Goal: Task Accomplishment & Management: Manage account settings

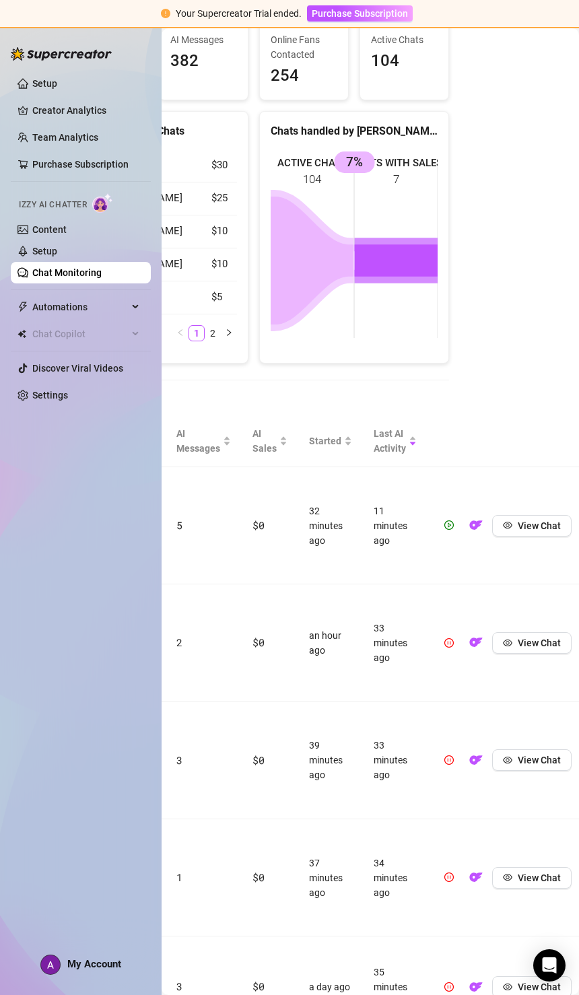
scroll to position [129, 116]
click at [532, 520] on span "View Chat" at bounding box center [539, 525] width 43 height 11
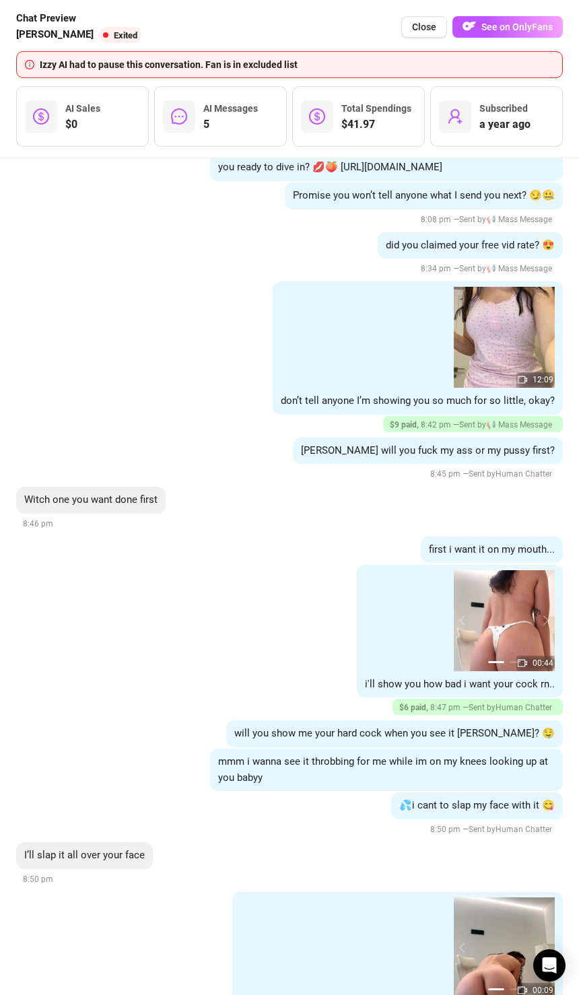
scroll to position [1575, 0]
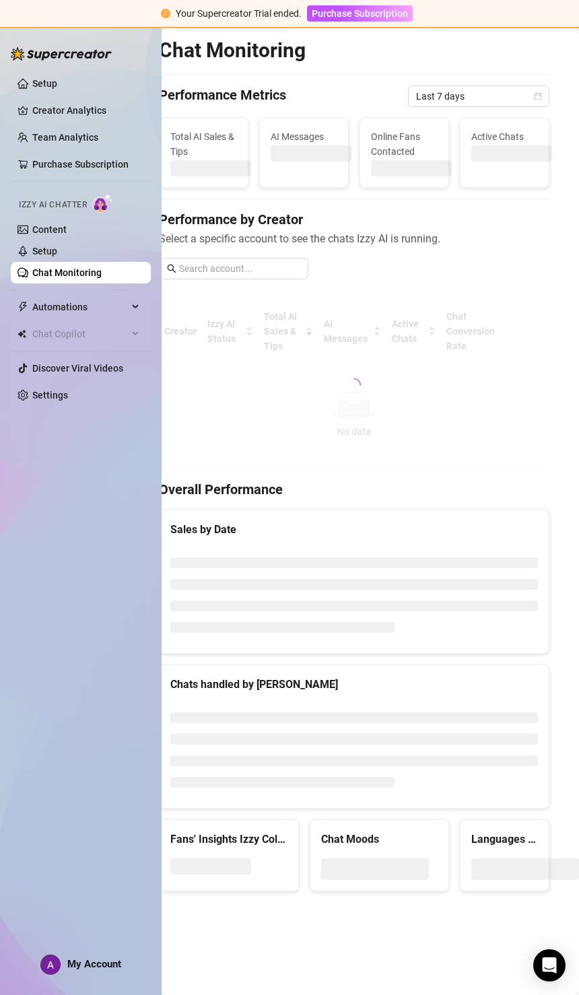
scroll to position [0, 16]
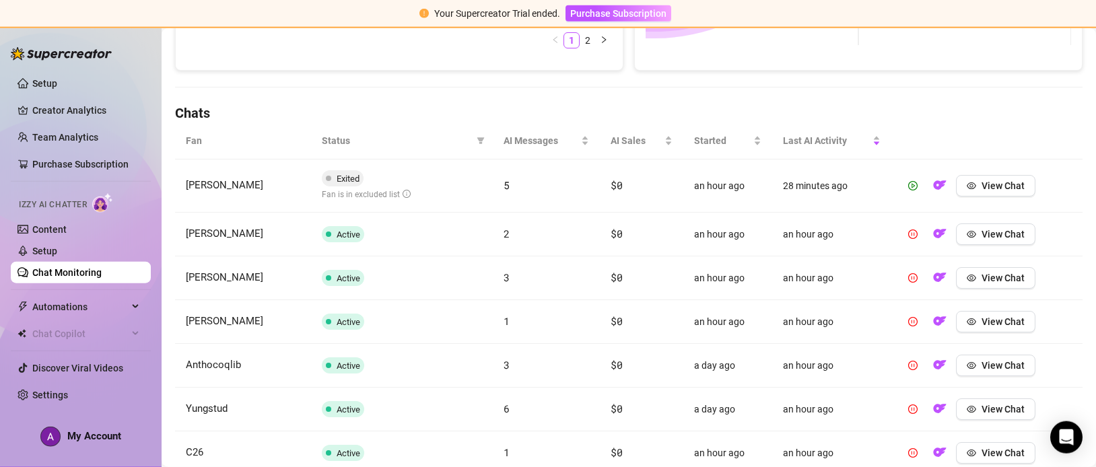
scroll to position [112, 0]
click at [1008, 223] on button "View Chat" at bounding box center [995, 234] width 79 height 22
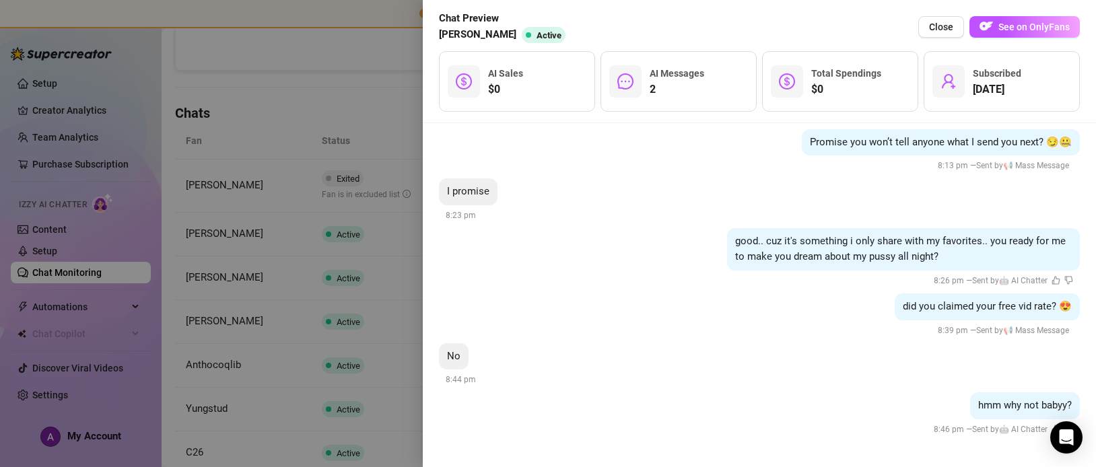
scroll to position [1787, 0]
click at [337, 298] on div at bounding box center [548, 233] width 1096 height 467
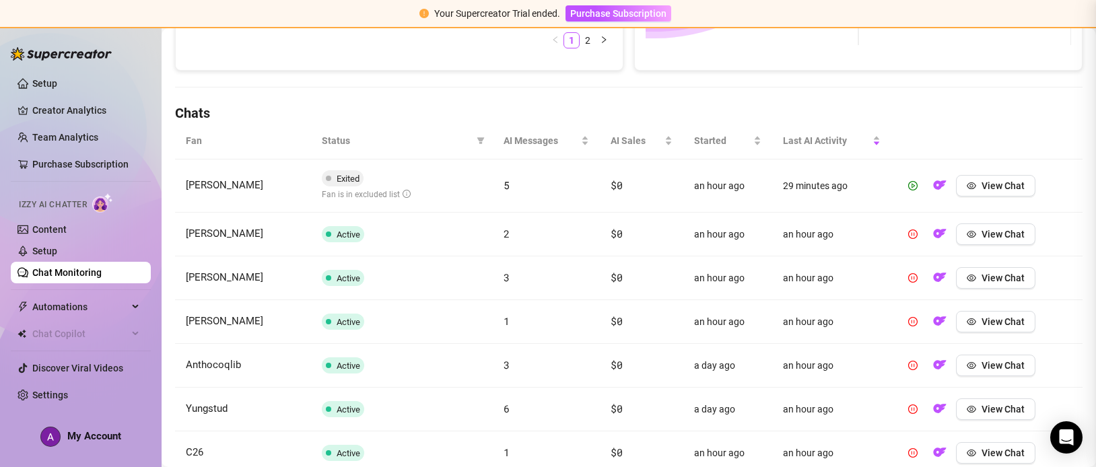
scroll to position [0, 0]
click at [1004, 273] on span "View Chat" at bounding box center [1002, 278] width 43 height 11
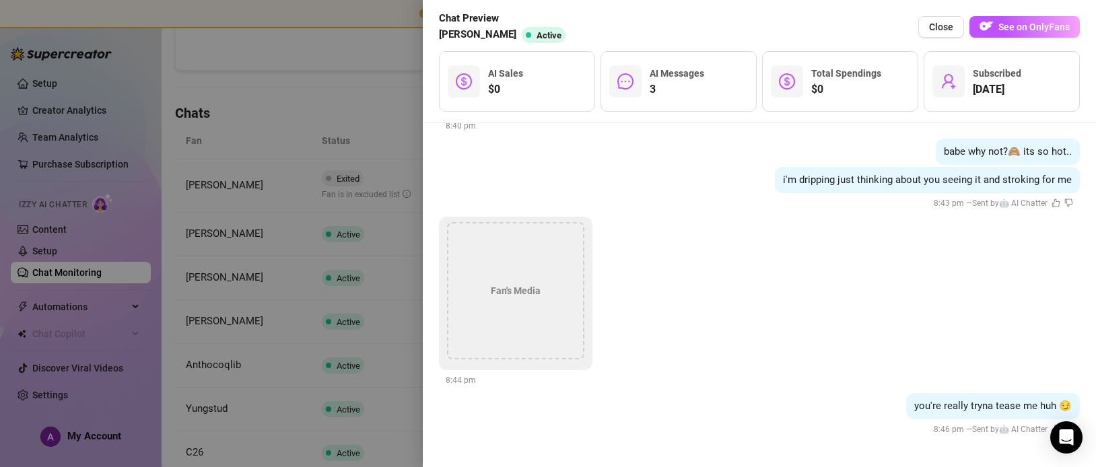
scroll to position [2042, 0]
click at [356, 309] on div at bounding box center [548, 233] width 1096 height 467
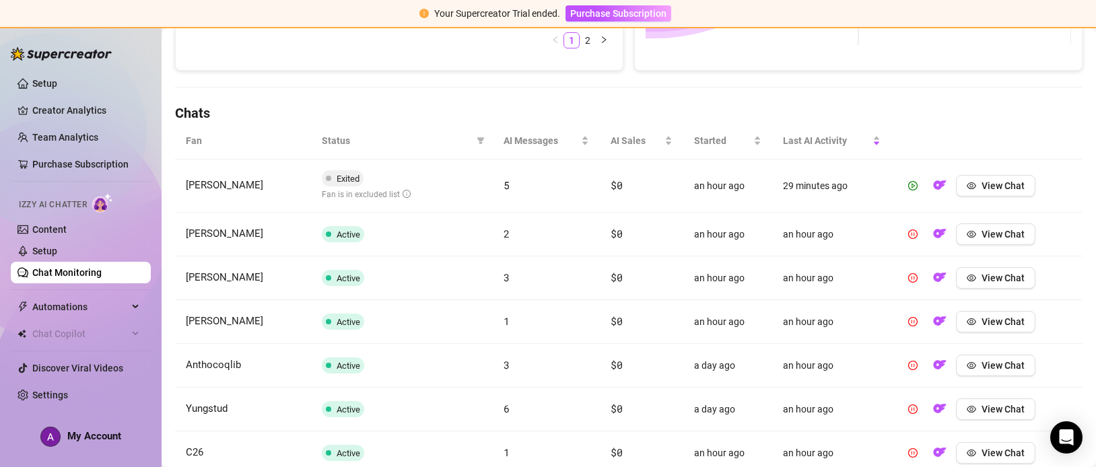
click at [1005, 311] on button "View Chat" at bounding box center [995, 322] width 79 height 22
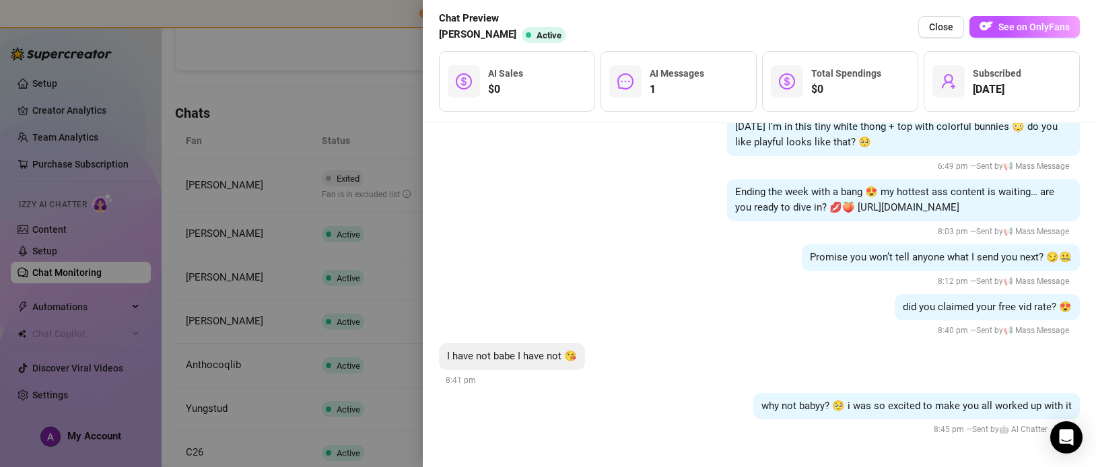
scroll to position [1571, 0]
click at [359, 310] on div at bounding box center [548, 233] width 1096 height 467
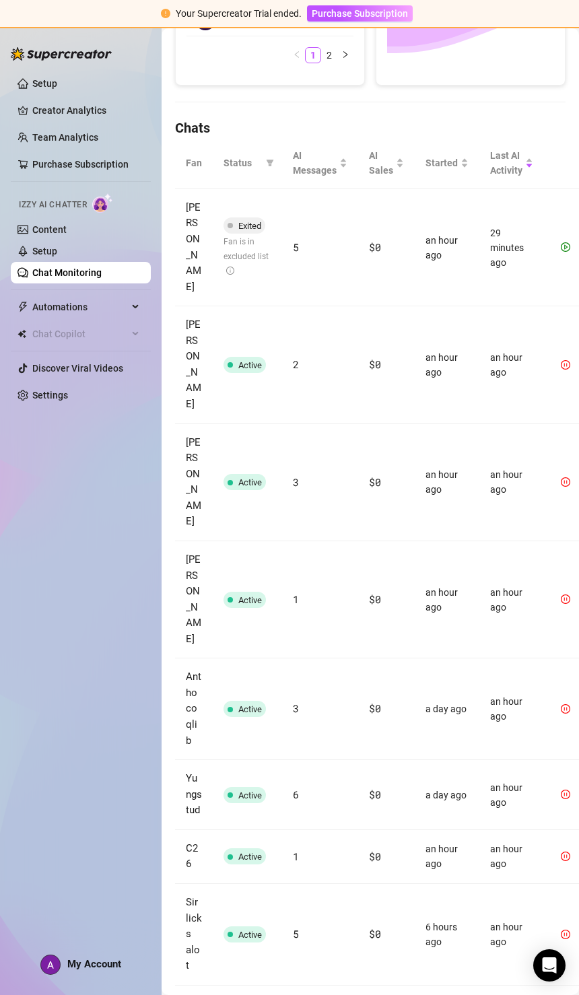
scroll to position [383, 0]
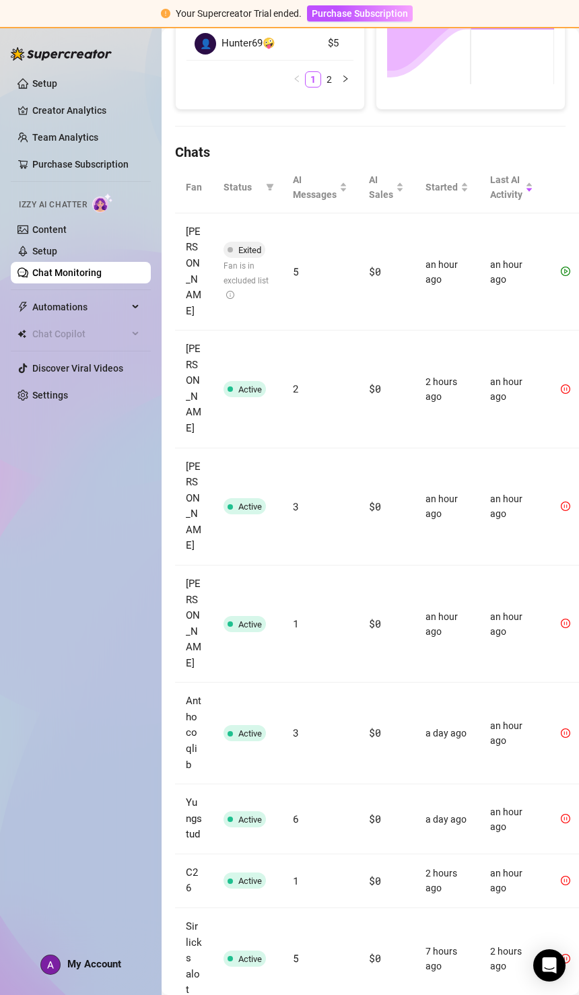
click at [57, 248] on link "Setup" at bounding box center [44, 251] width 25 height 11
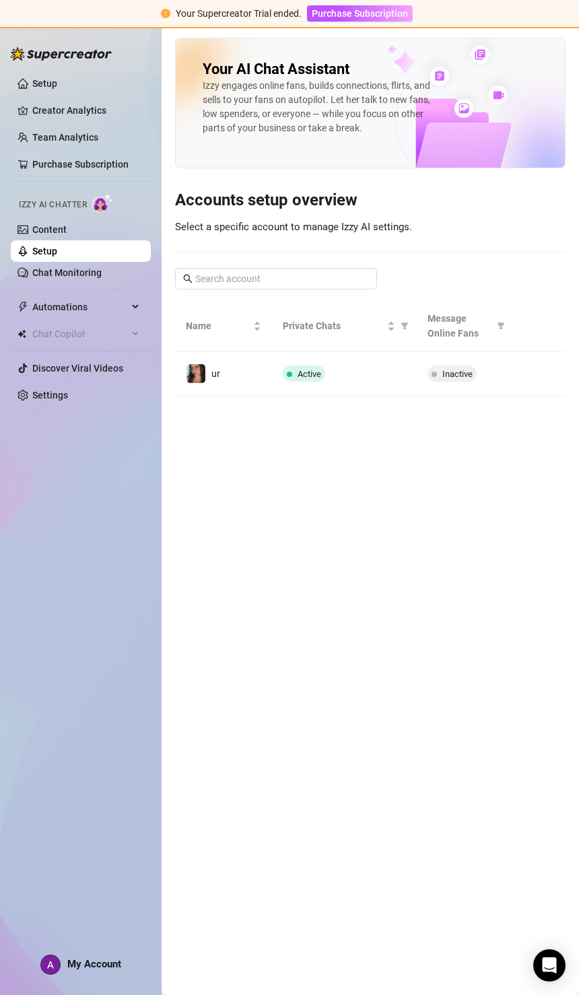
click at [542, 375] on button "button" at bounding box center [535, 374] width 22 height 22
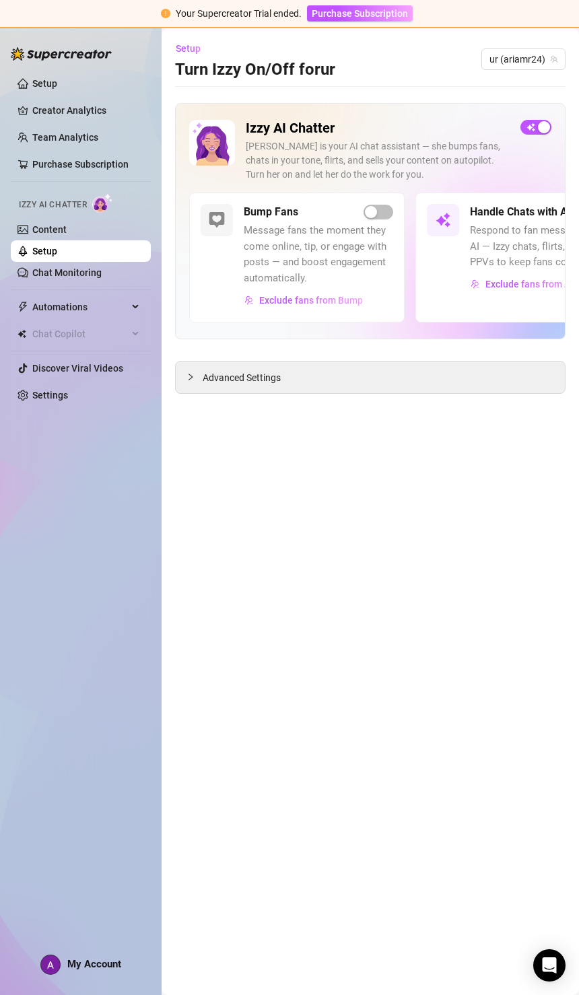
click at [380, 212] on span "button" at bounding box center [378, 212] width 30 height 15
click at [67, 231] on link "Content" at bounding box center [49, 229] width 34 height 11
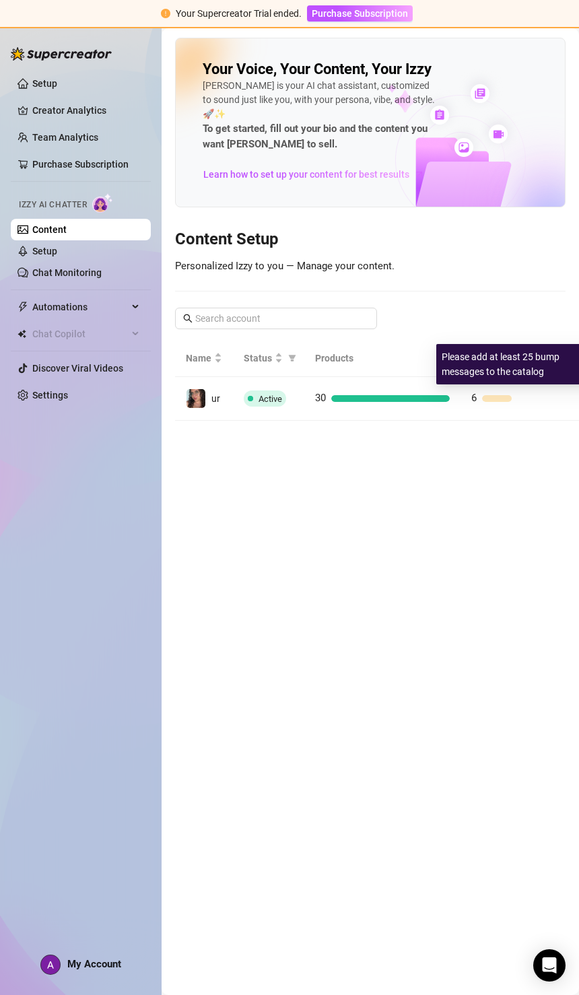
click at [401, 399] on div at bounding box center [390, 398] width 118 height 7
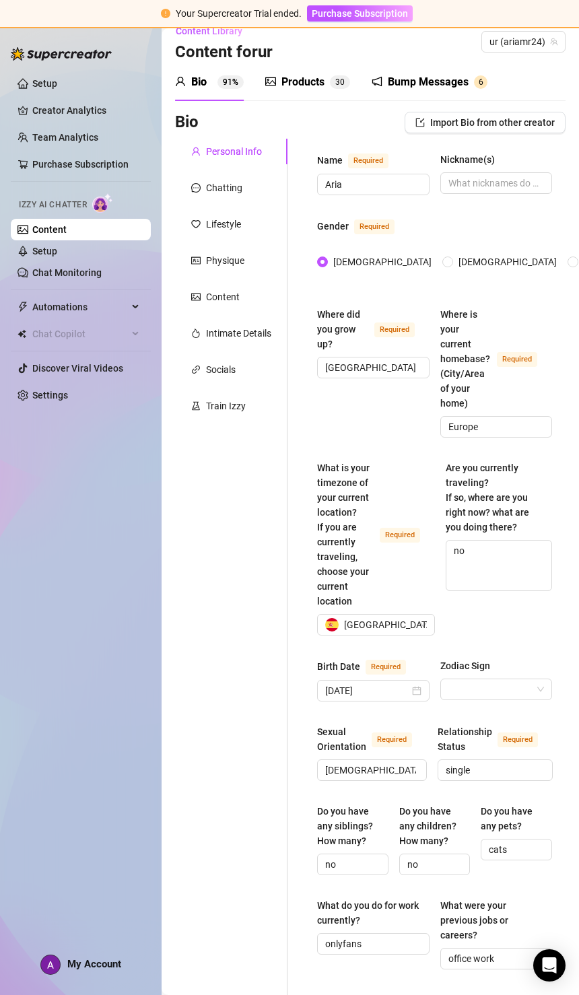
scroll to position [18, 0]
click at [328, 83] on div "Products 3 0" at bounding box center [307, 82] width 85 height 16
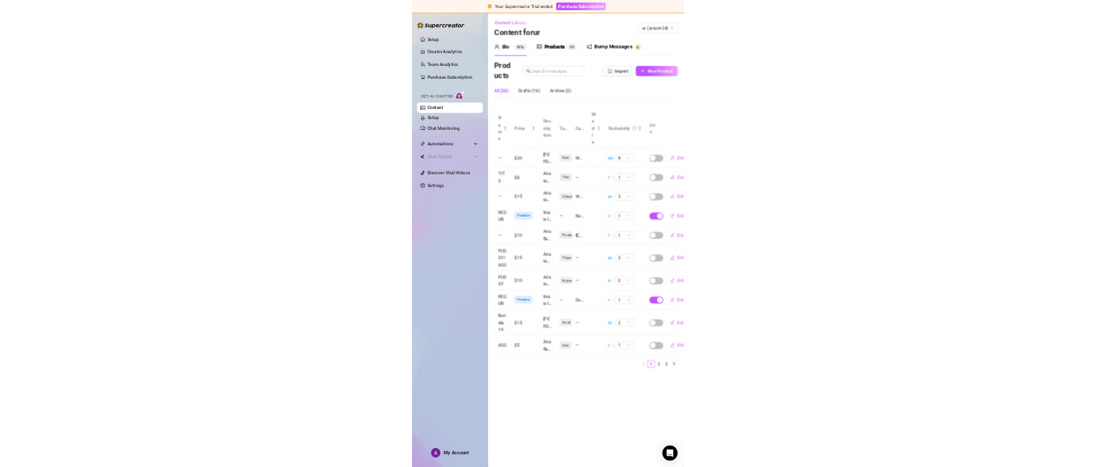
scroll to position [0, 0]
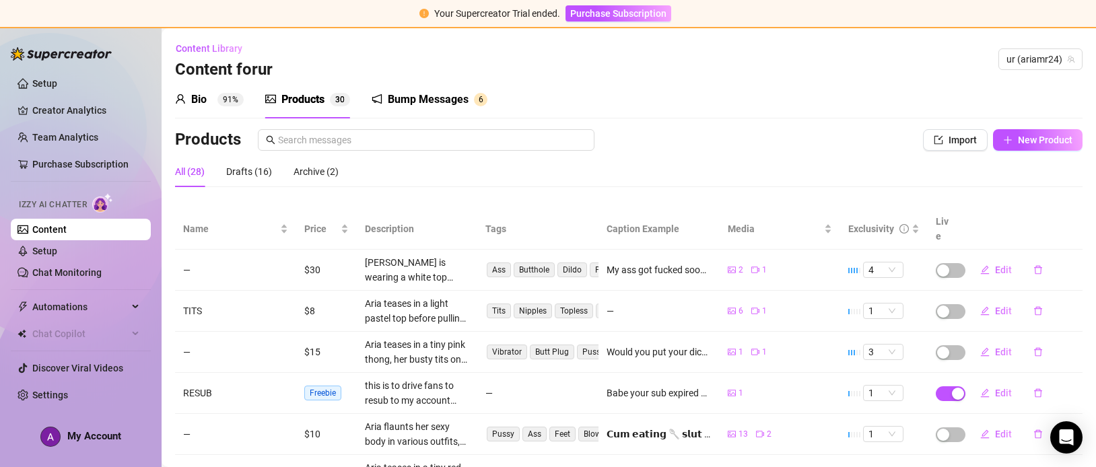
click at [961, 388] on div "button" at bounding box center [958, 394] width 12 height 12
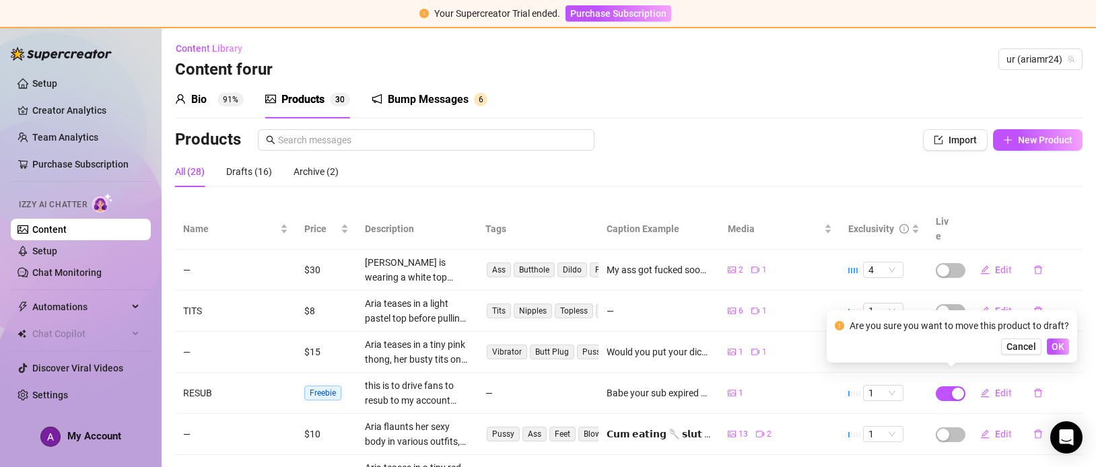
click at [1066, 344] on button "OK" at bounding box center [1058, 347] width 22 height 16
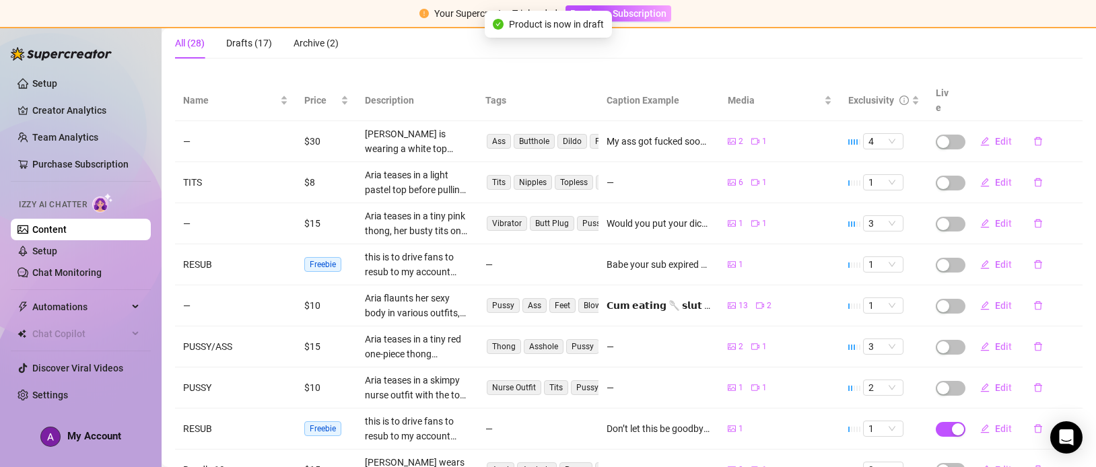
scroll to position [139, 0]
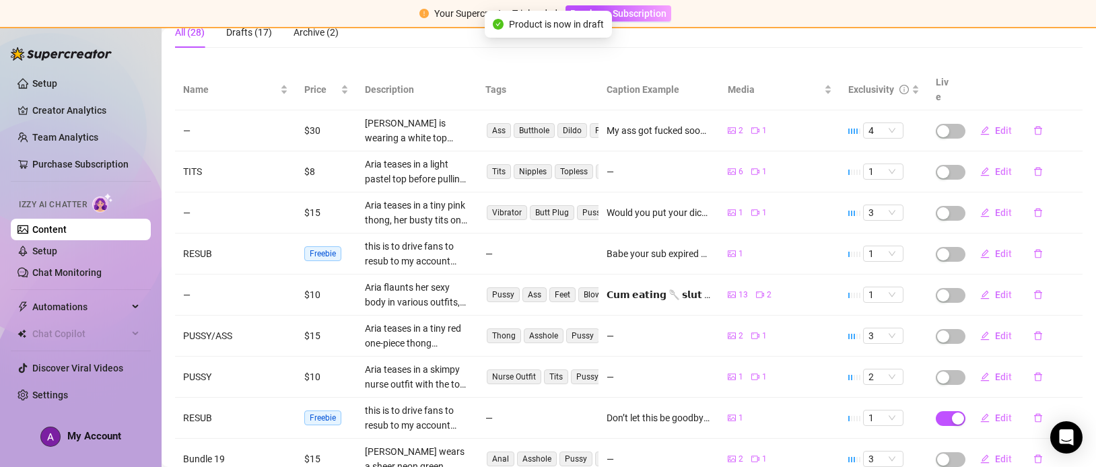
click at [973, 407] on button "Edit" at bounding box center [995, 418] width 53 height 22
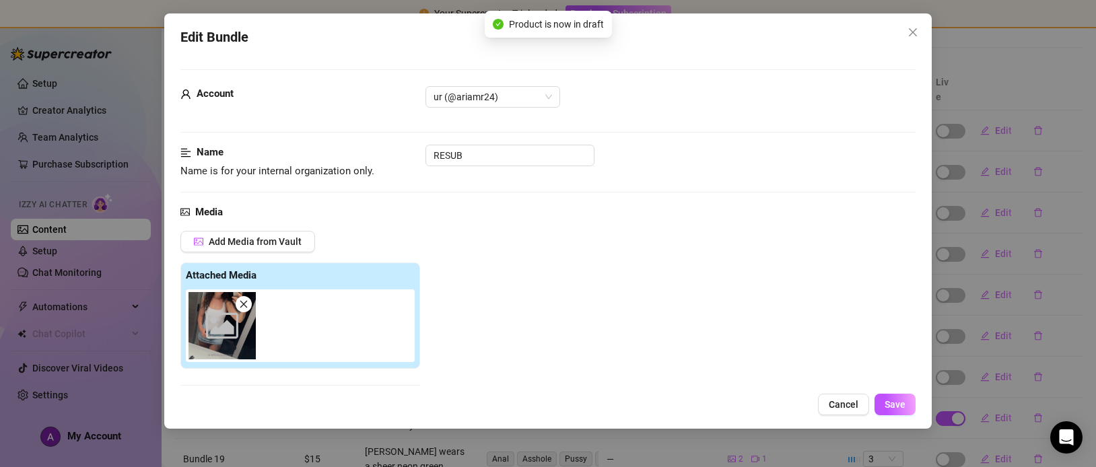
click at [1060, 456] on div "Edit Bundle Account ur (@ariamr24) Name Name is for your internal organization …" at bounding box center [548, 233] width 1096 height 467
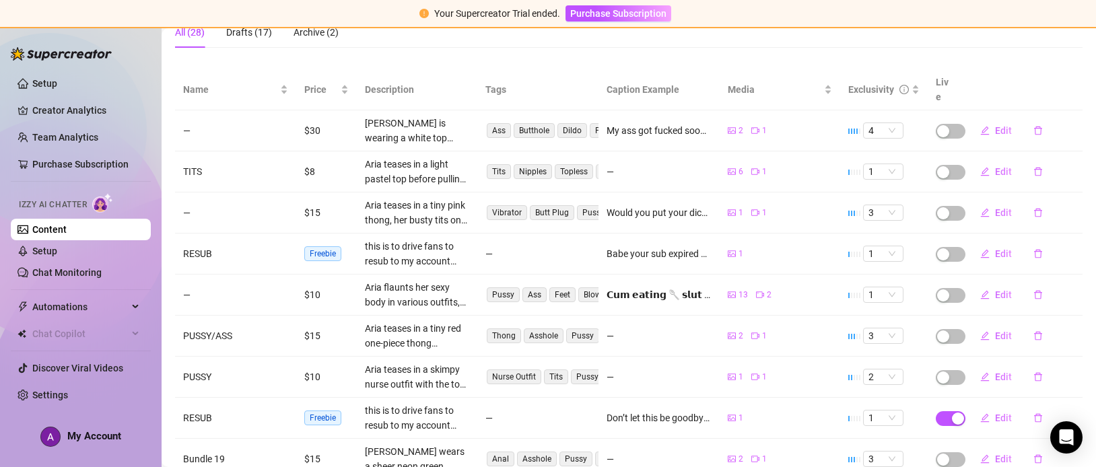
click at [948, 411] on span "button" at bounding box center [951, 418] width 30 height 15
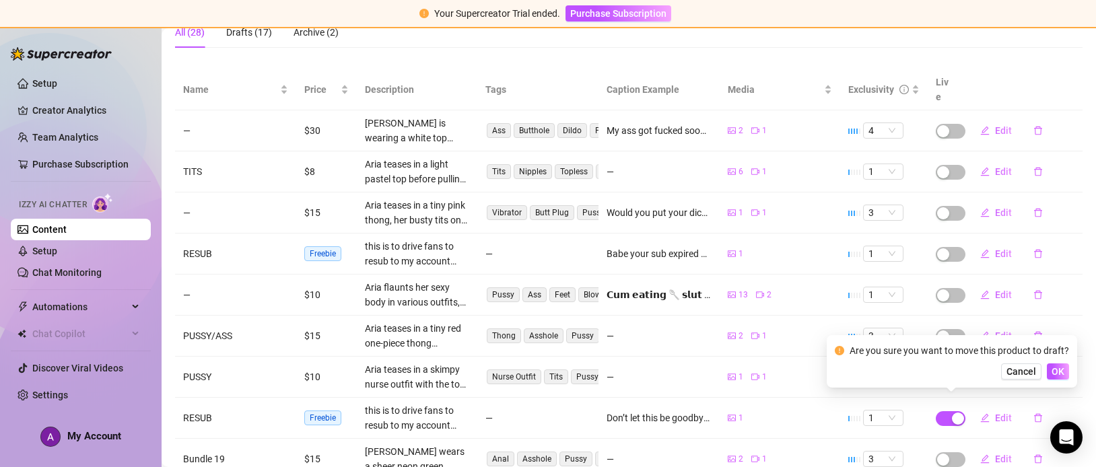
click at [1070, 366] on div "Are you sure you want to move this product to draft? Cancel OK" at bounding box center [952, 361] width 250 height 53
click at [1062, 369] on span "OK" at bounding box center [1057, 371] width 13 height 11
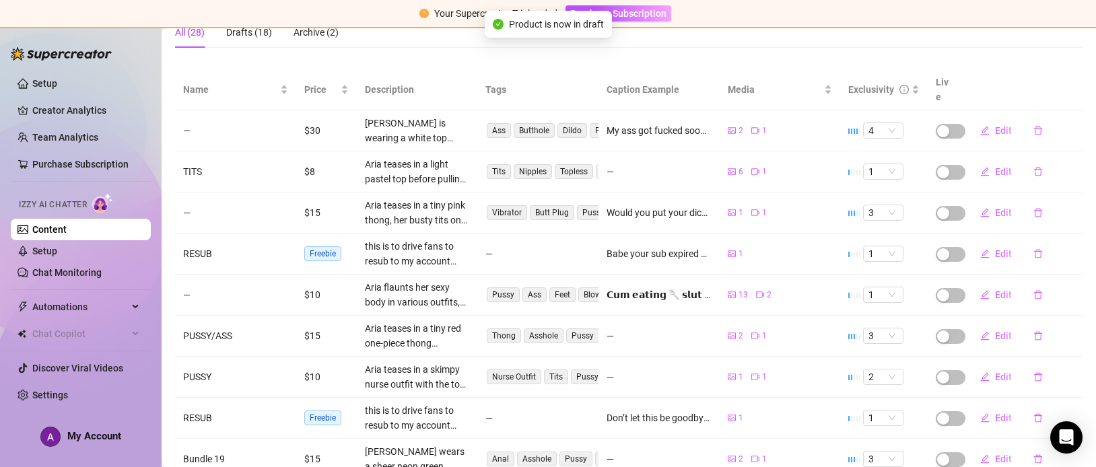
click at [950, 124] on span "button" at bounding box center [951, 131] width 30 height 15
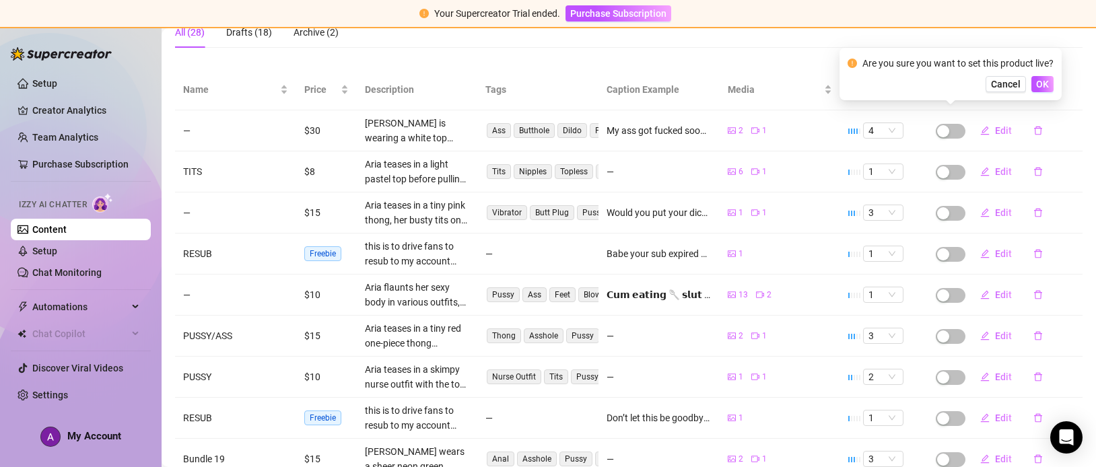
click at [1045, 88] on span "OK" at bounding box center [1042, 84] width 13 height 11
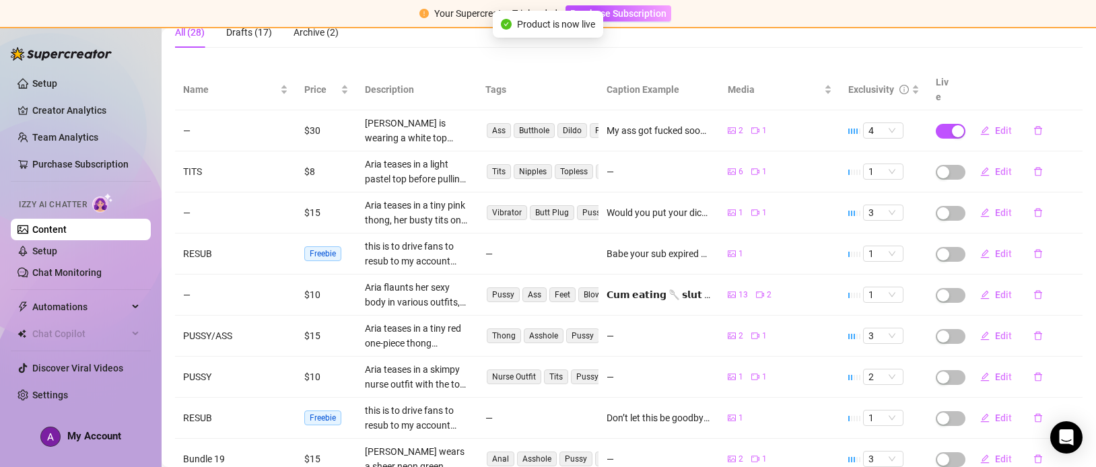
click at [958, 165] on span "button" at bounding box center [951, 172] width 30 height 15
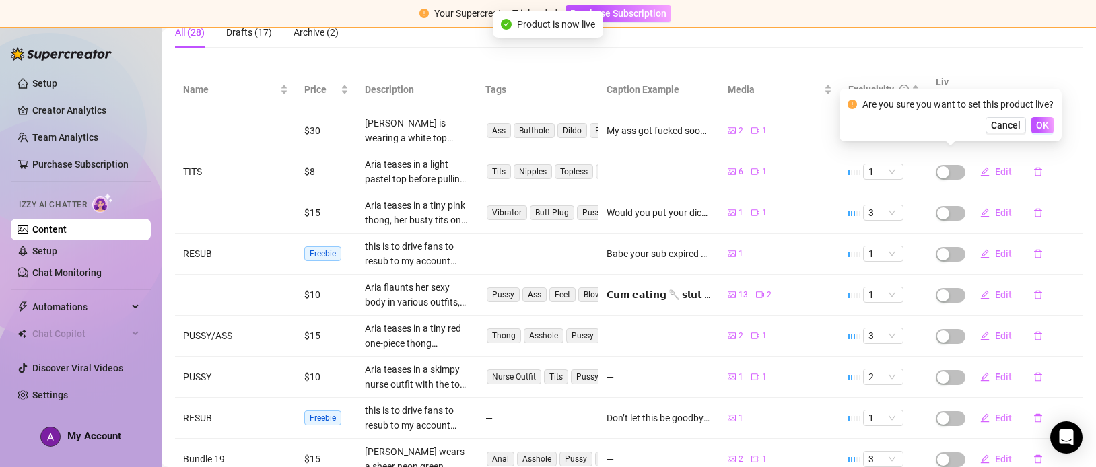
click at [1045, 128] on span "OK" at bounding box center [1042, 125] width 13 height 11
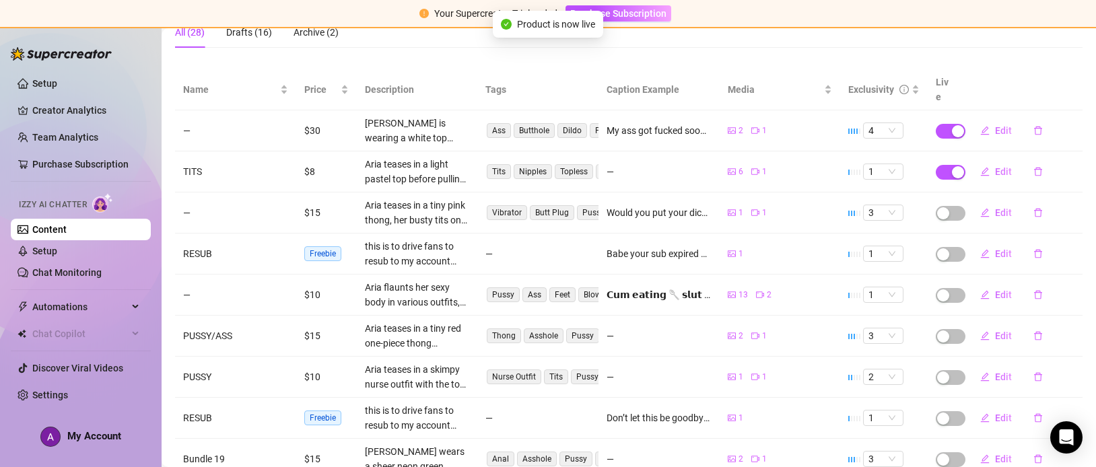
click at [959, 206] on span "button" at bounding box center [951, 213] width 30 height 15
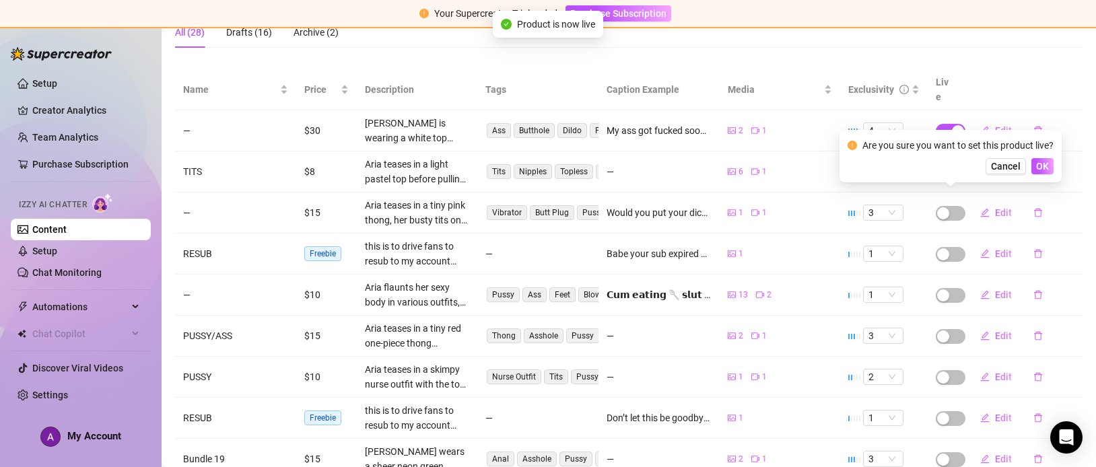
click at [1052, 168] on button "OK" at bounding box center [1042, 166] width 22 height 16
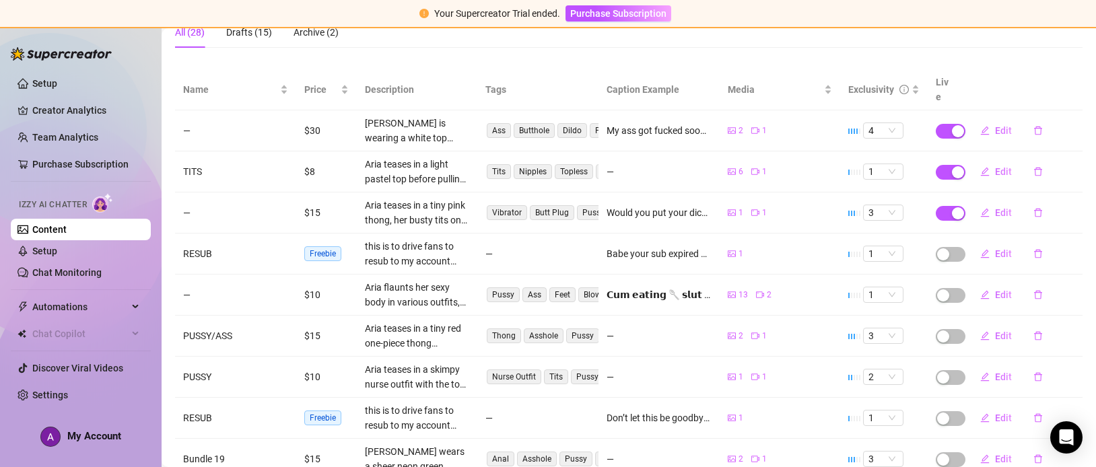
click at [957, 288] on span "button" at bounding box center [951, 295] width 30 height 15
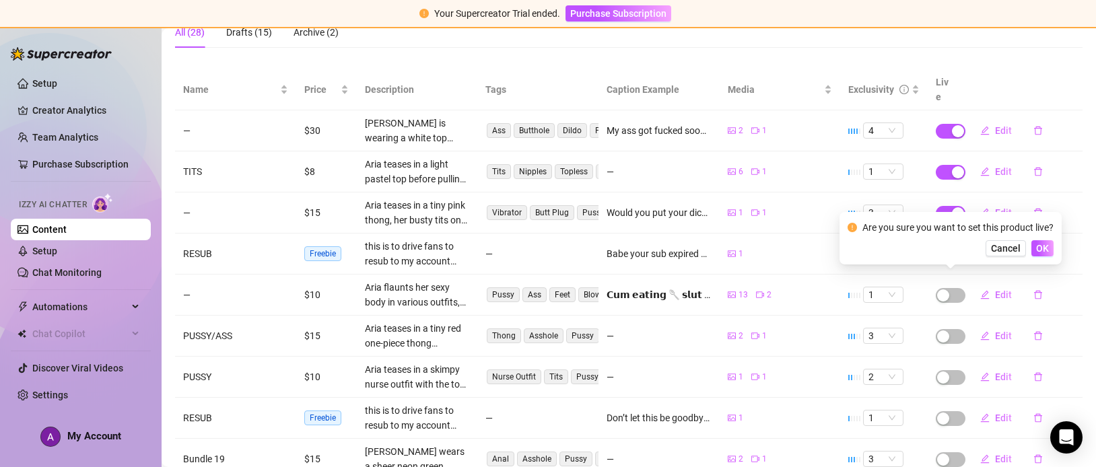
click at [1044, 250] on span "OK" at bounding box center [1042, 248] width 13 height 11
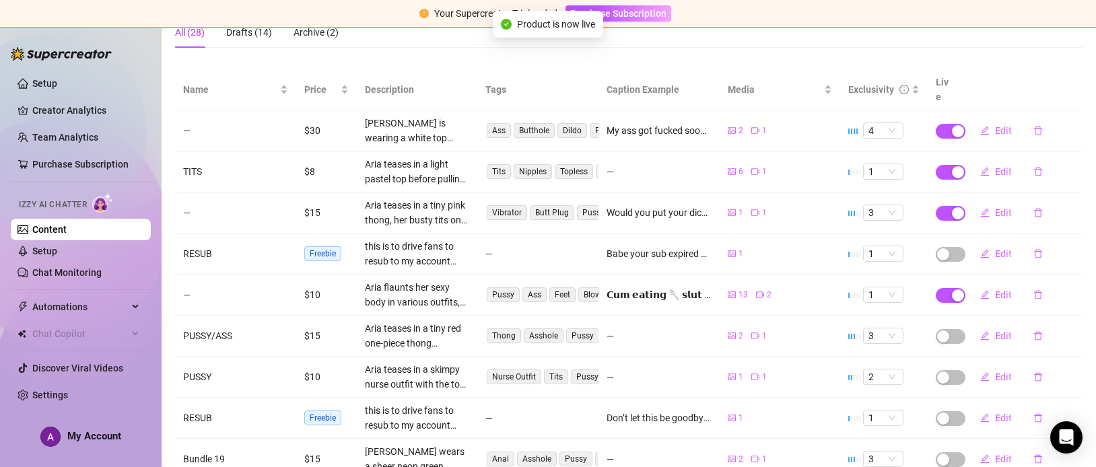
click at [955, 329] on span "button" at bounding box center [951, 336] width 30 height 15
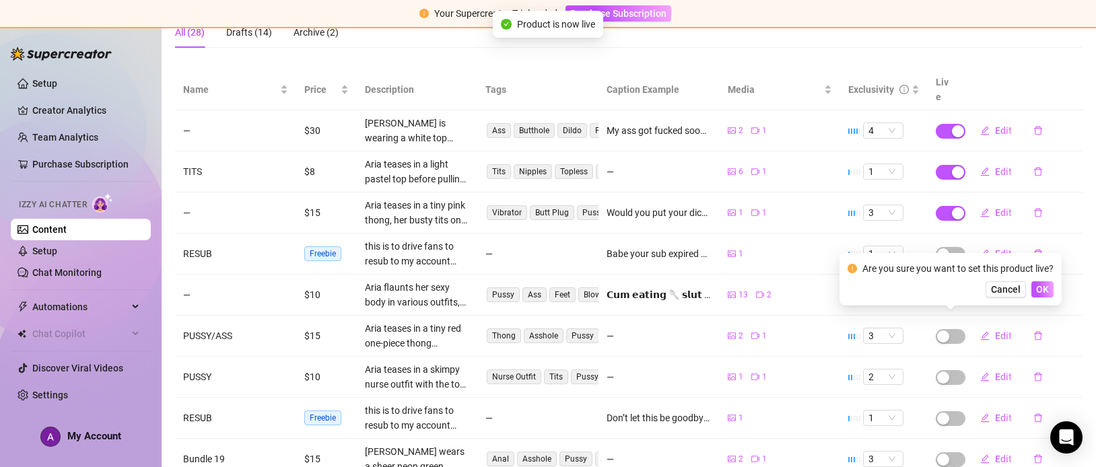
click at [1049, 291] on button "OK" at bounding box center [1042, 289] width 22 height 16
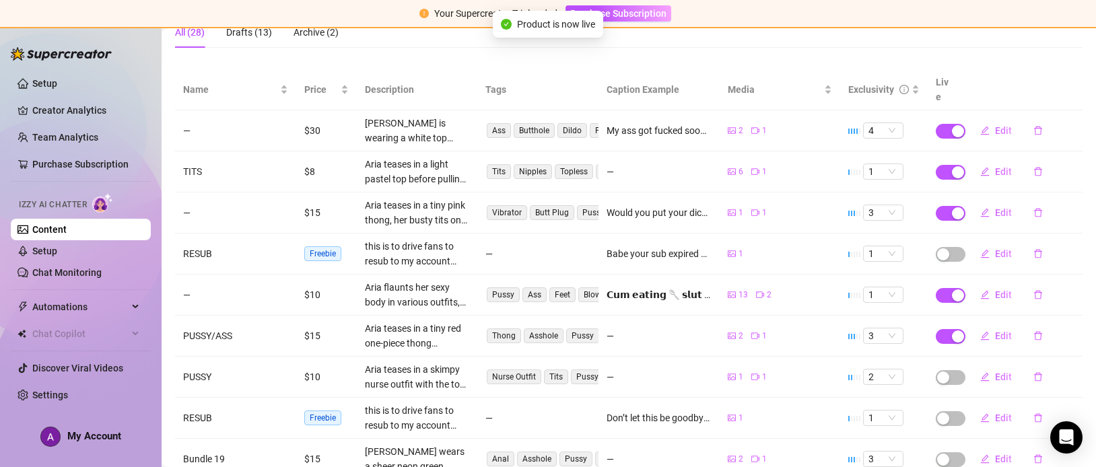
click at [961, 370] on span "button" at bounding box center [951, 377] width 30 height 15
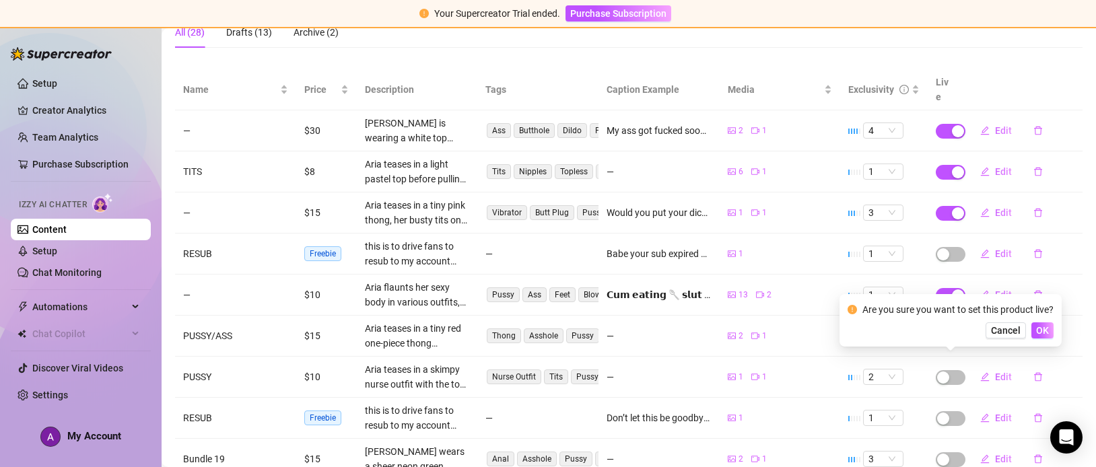
click at [1051, 332] on button "OK" at bounding box center [1042, 330] width 22 height 16
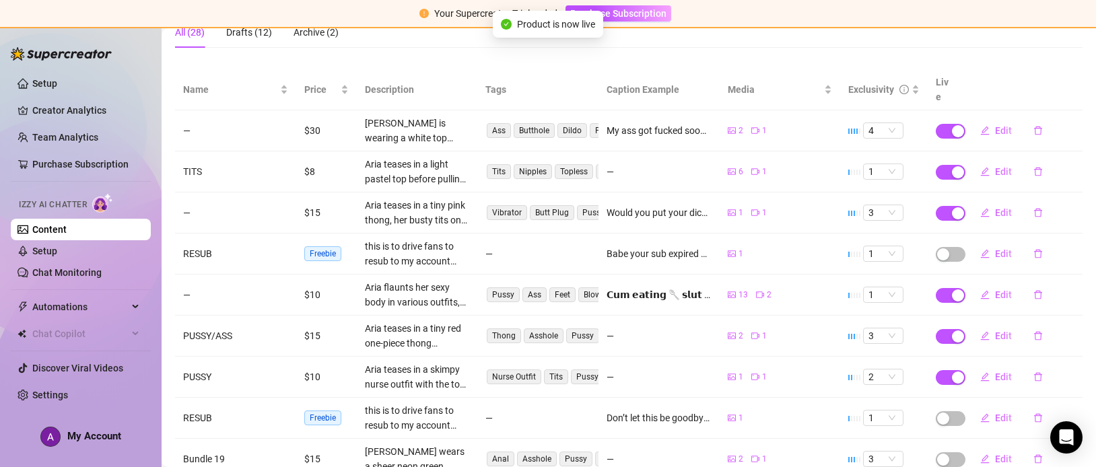
click at [954, 452] on span "button" at bounding box center [951, 459] width 30 height 15
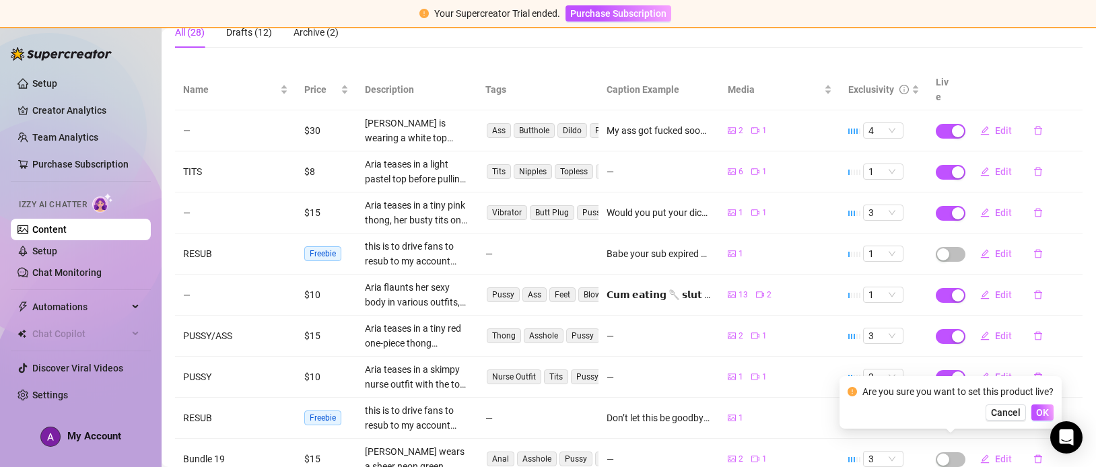
click at [1049, 407] on span "OK" at bounding box center [1042, 412] width 13 height 11
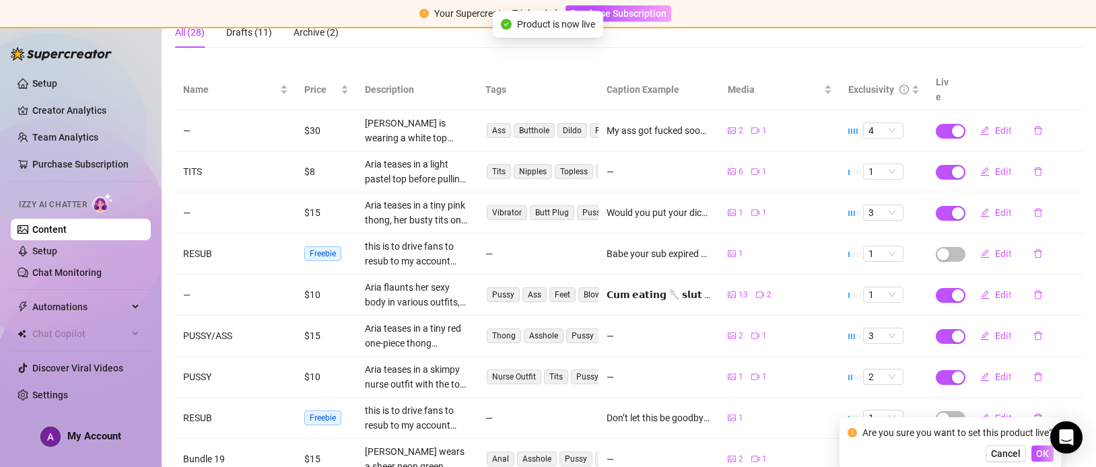
click at [1050, 452] on button "OK" at bounding box center [1042, 454] width 22 height 16
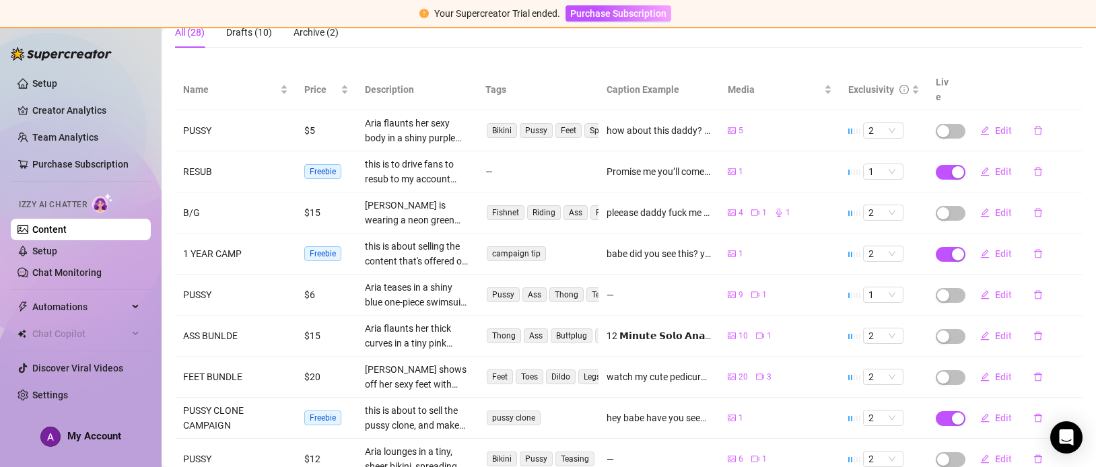
click at [960, 166] on div "button" at bounding box center [958, 172] width 12 height 12
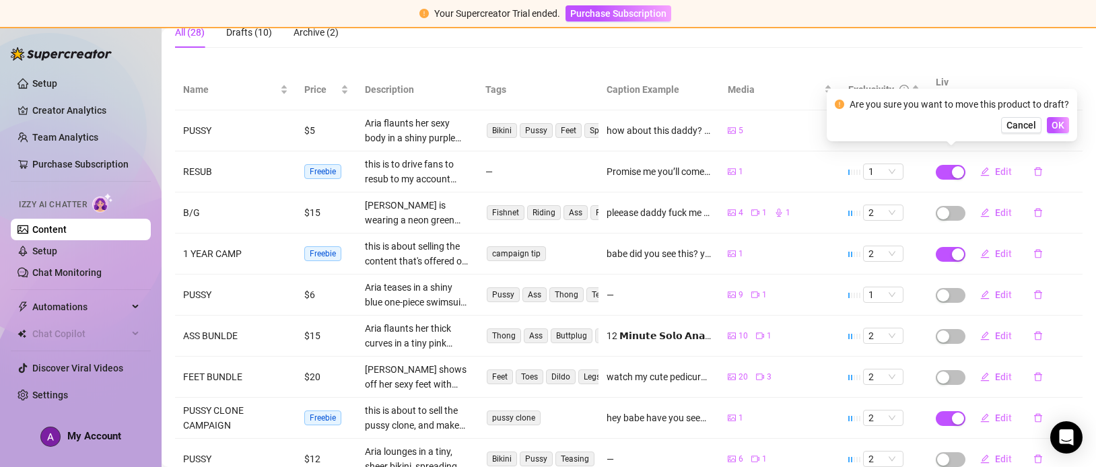
click at [1067, 122] on button "OK" at bounding box center [1058, 125] width 22 height 16
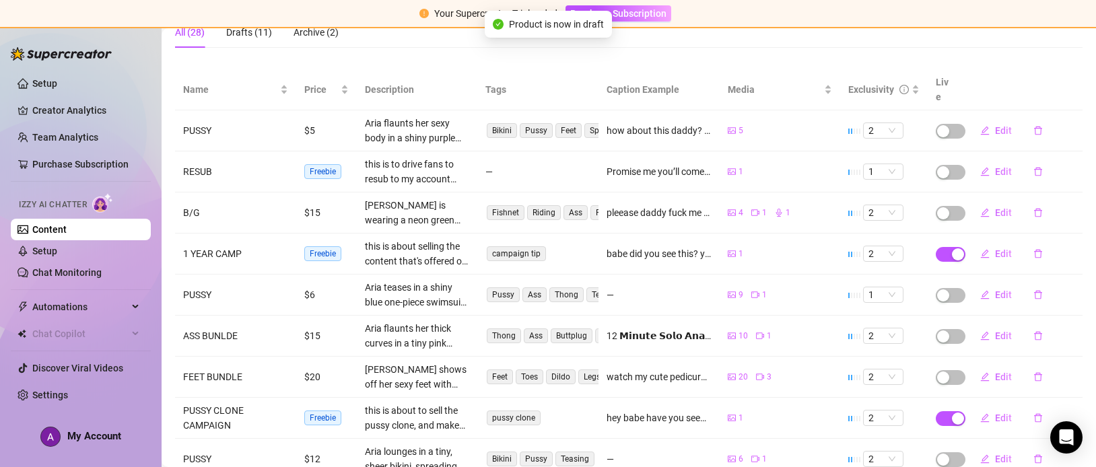
click at [961, 124] on span "button" at bounding box center [951, 131] width 30 height 15
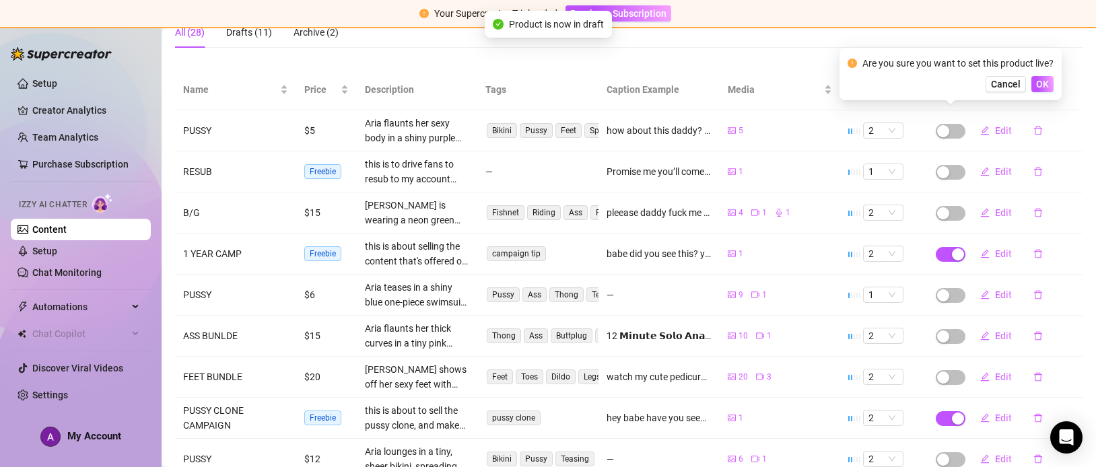
click at [1051, 88] on button "OK" at bounding box center [1042, 84] width 22 height 16
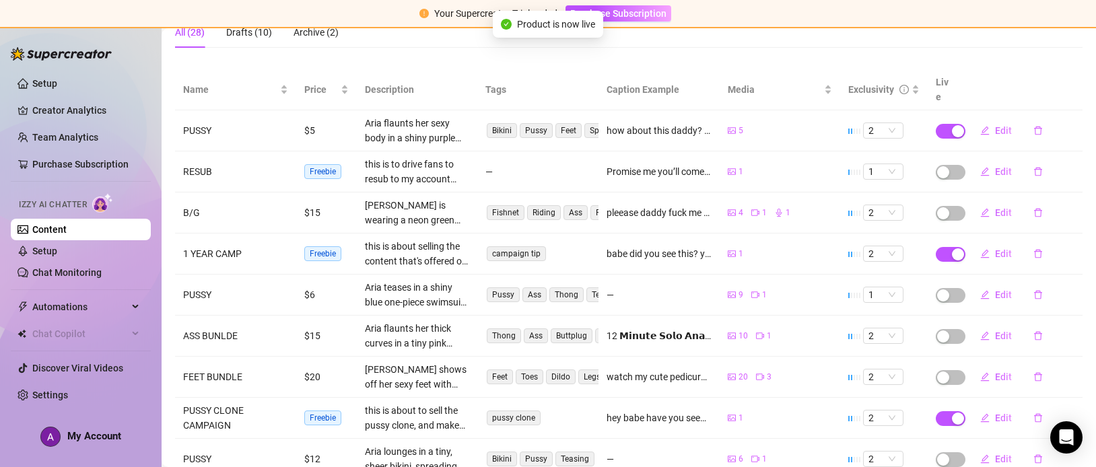
click at [957, 206] on span "button" at bounding box center [951, 213] width 30 height 15
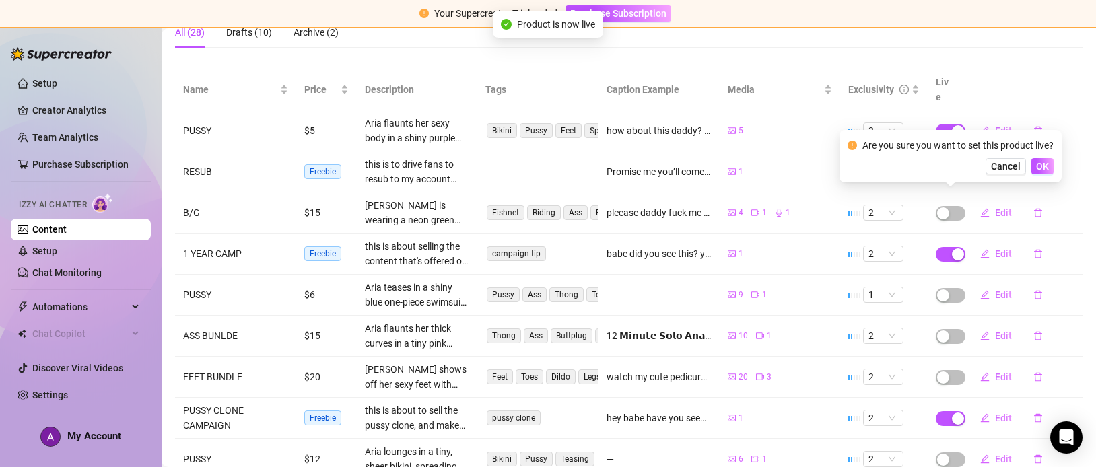
click at [1049, 158] on button "OK" at bounding box center [1042, 166] width 22 height 16
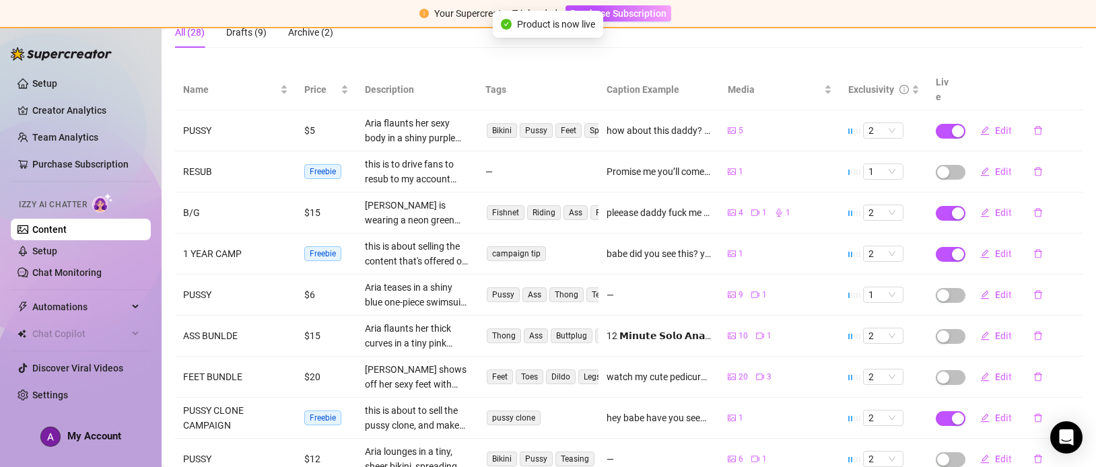
click at [961, 288] on span "button" at bounding box center [951, 295] width 30 height 15
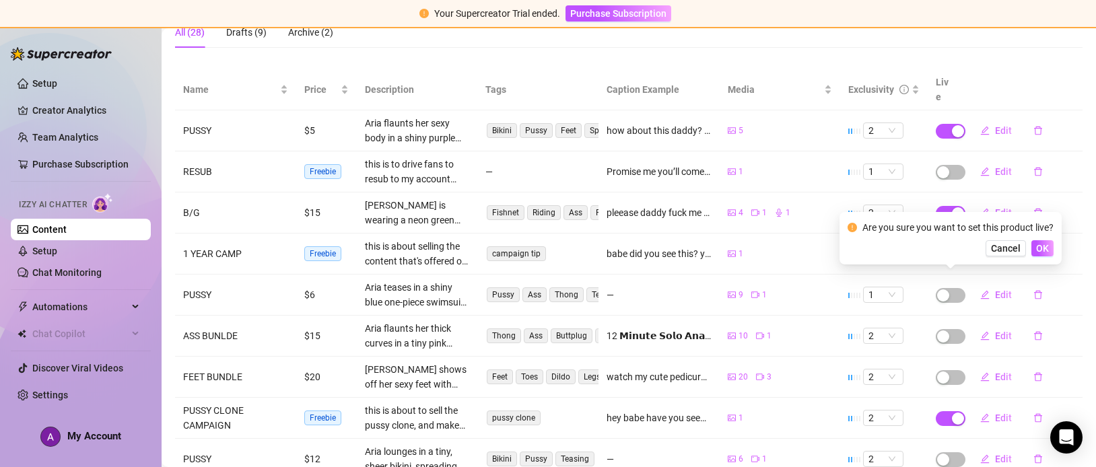
click at [1049, 241] on button "OK" at bounding box center [1042, 248] width 22 height 16
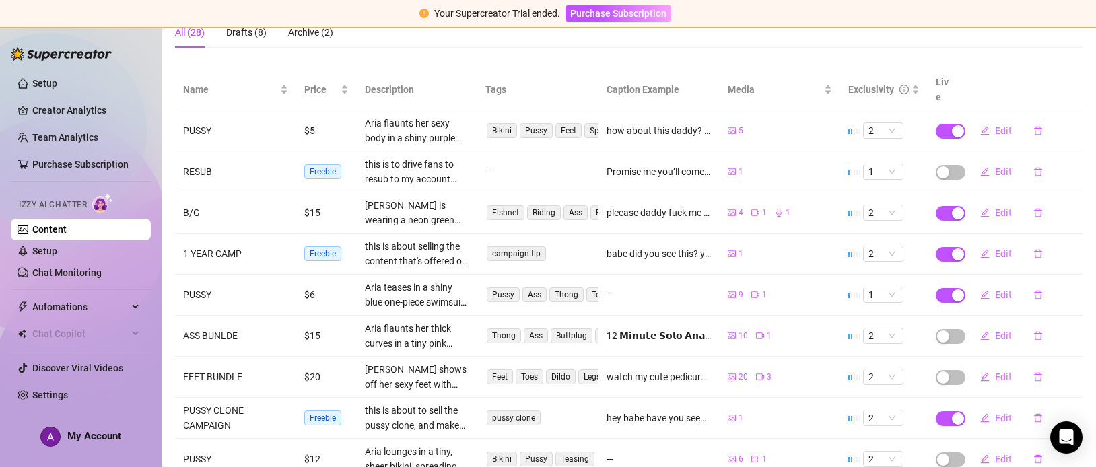
click at [961, 289] on div "button" at bounding box center [958, 295] width 12 height 12
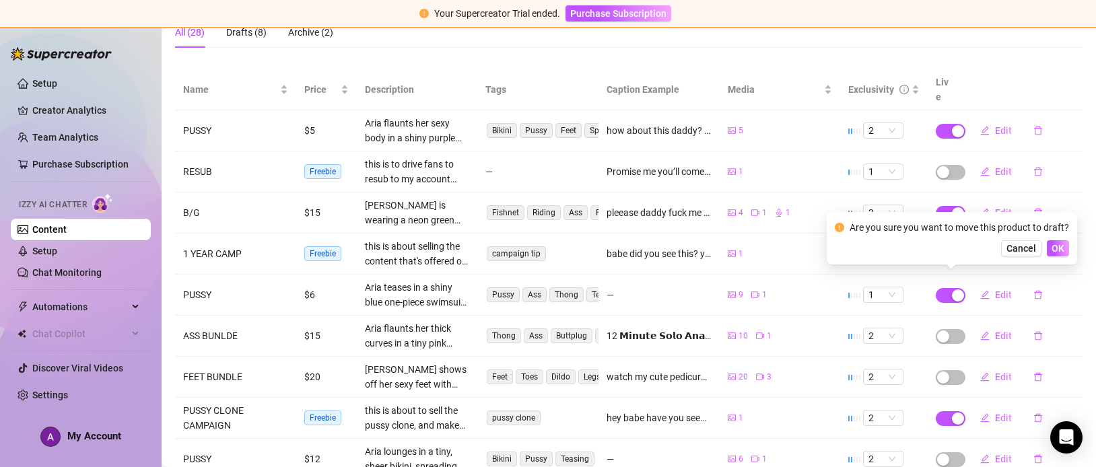
click at [1073, 250] on div "Are you sure you want to move this product to draft? Cancel OK" at bounding box center [952, 238] width 250 height 53
click at [1066, 250] on button "OK" at bounding box center [1058, 248] width 22 height 16
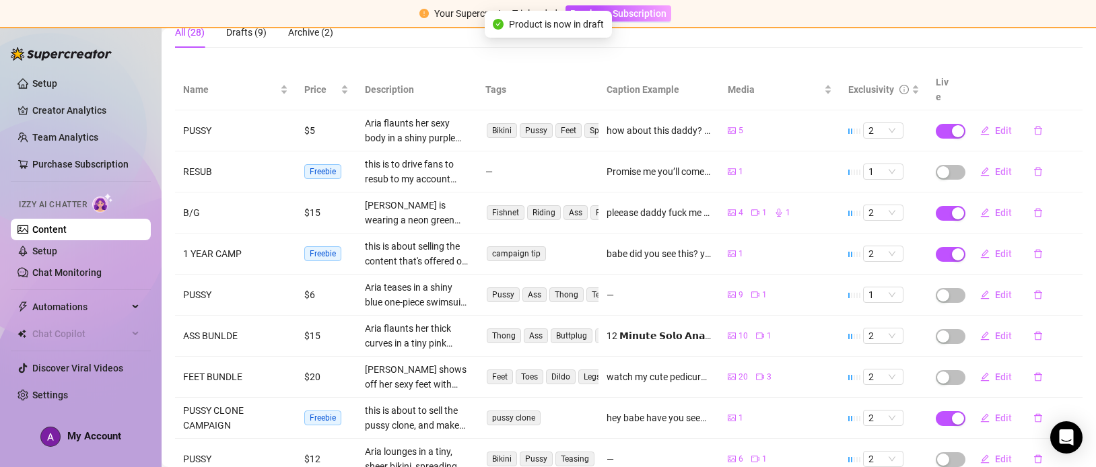
click at [956, 288] on span "button" at bounding box center [951, 295] width 30 height 15
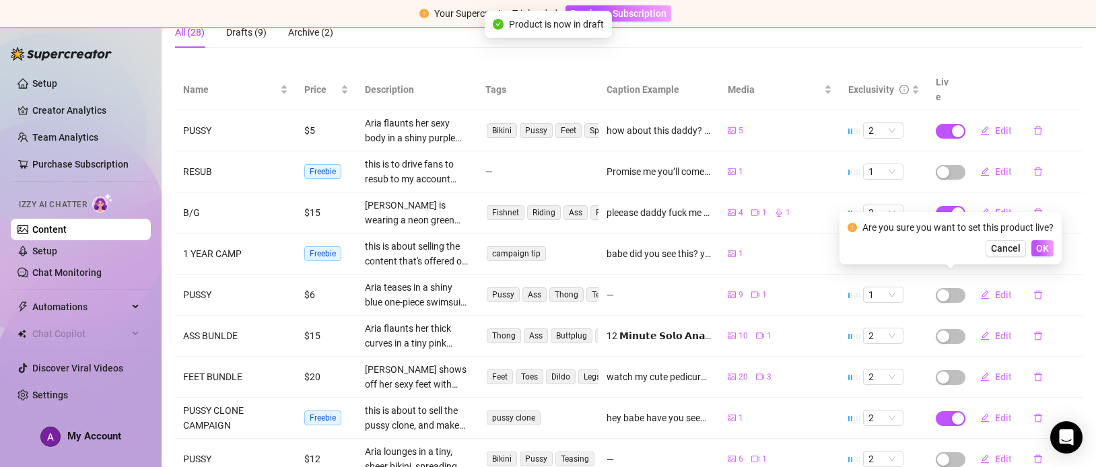
click at [1045, 256] on button "OK" at bounding box center [1042, 248] width 22 height 16
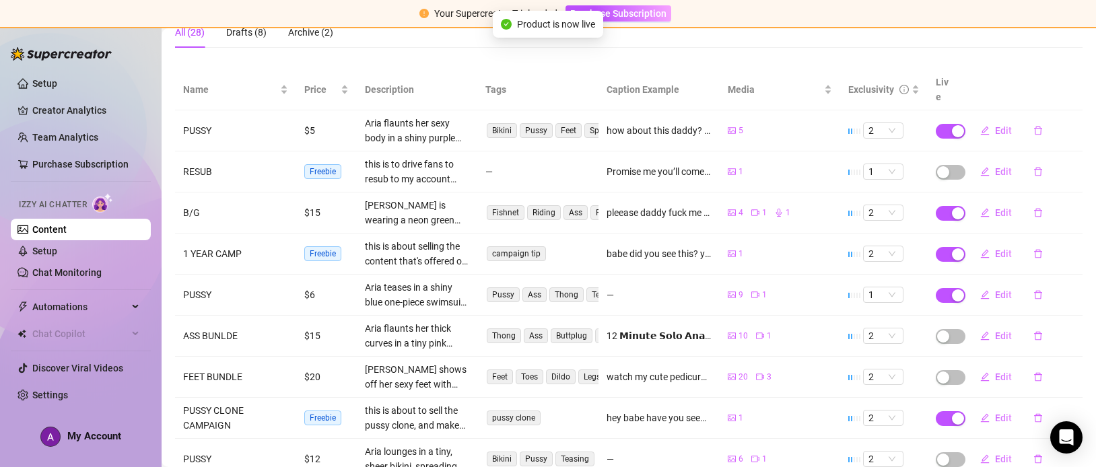
click at [971, 328] on button "Edit" at bounding box center [995, 336] width 53 height 22
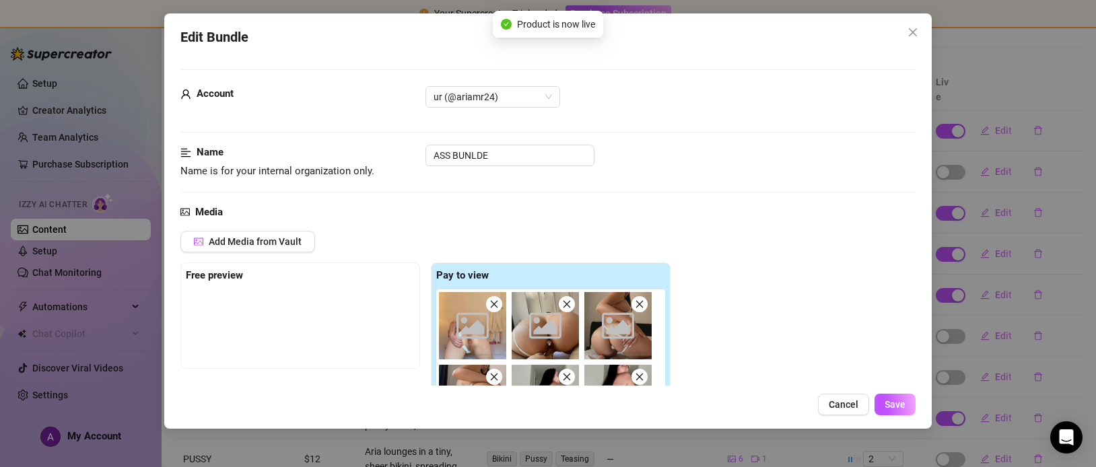
click at [1092, 343] on div "Edit Bundle Account ur (@ariamr24) Name Name is for your internal organization …" at bounding box center [548, 233] width 1096 height 467
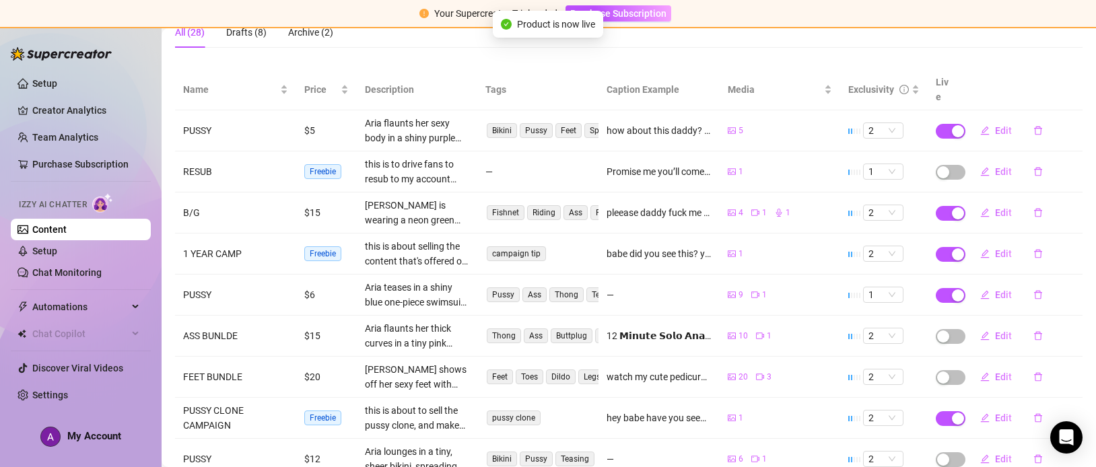
click at [959, 329] on span "button" at bounding box center [951, 336] width 30 height 15
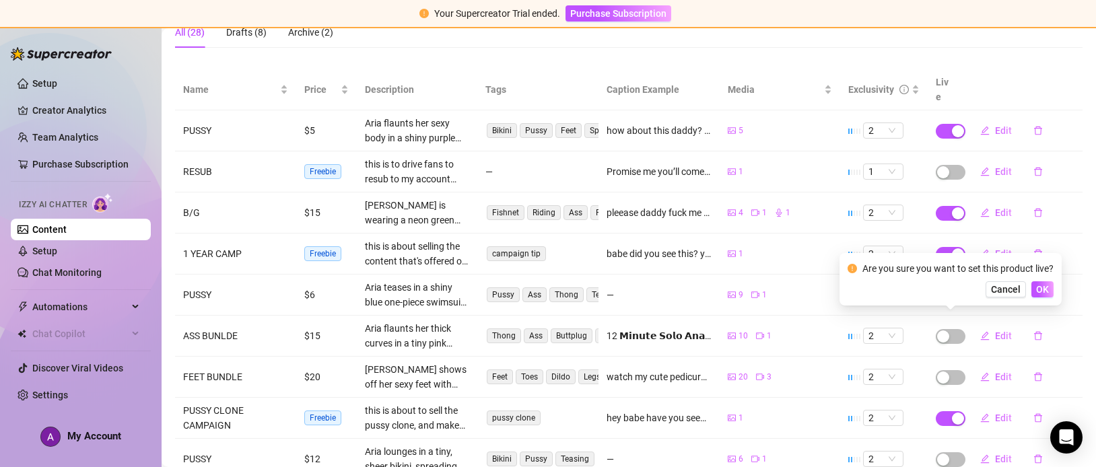
click at [1047, 289] on span "OK" at bounding box center [1042, 289] width 13 height 11
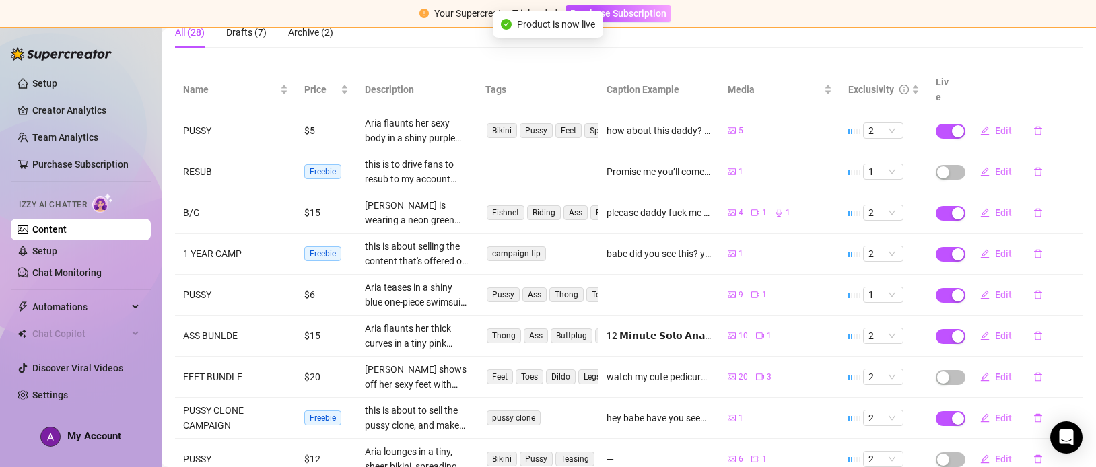
click at [957, 370] on span "button" at bounding box center [951, 377] width 30 height 15
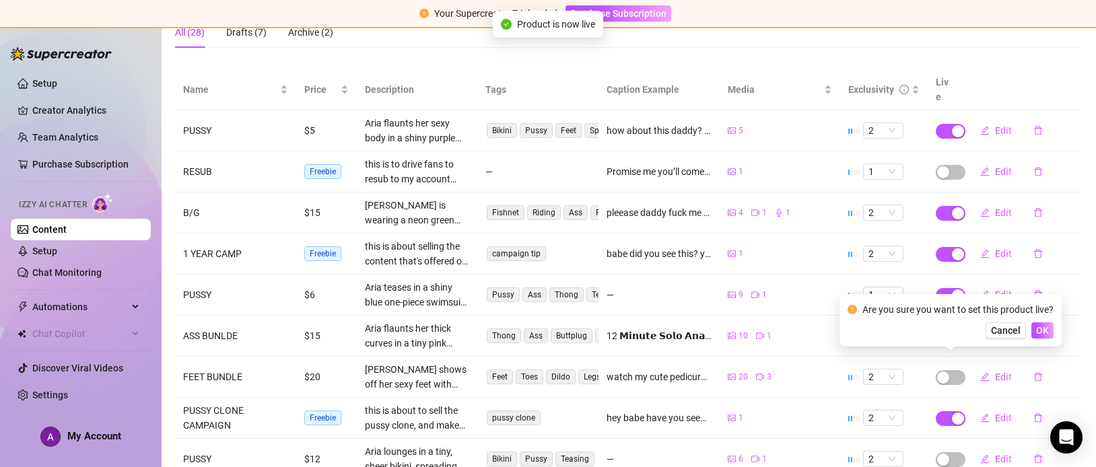
click at [1049, 334] on button "OK" at bounding box center [1042, 330] width 22 height 16
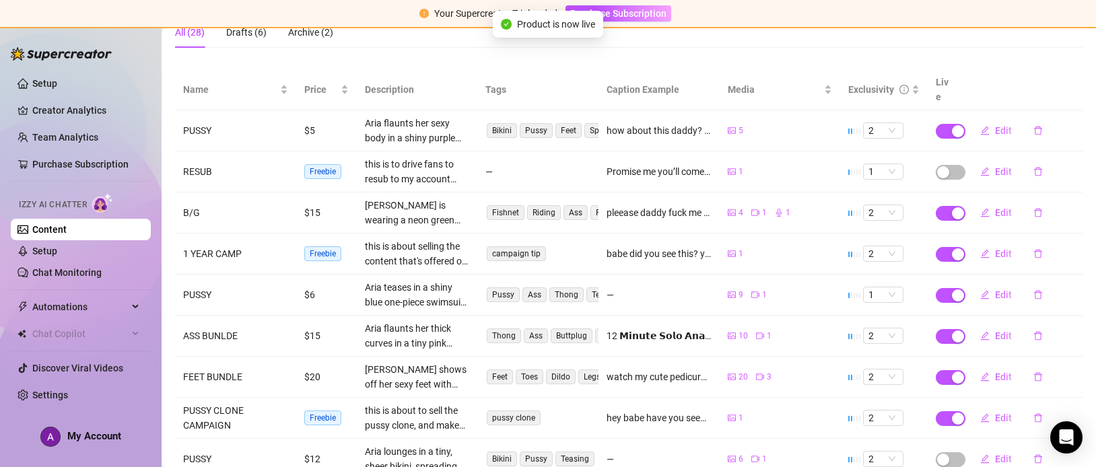
click at [961, 452] on span "button" at bounding box center [951, 459] width 30 height 15
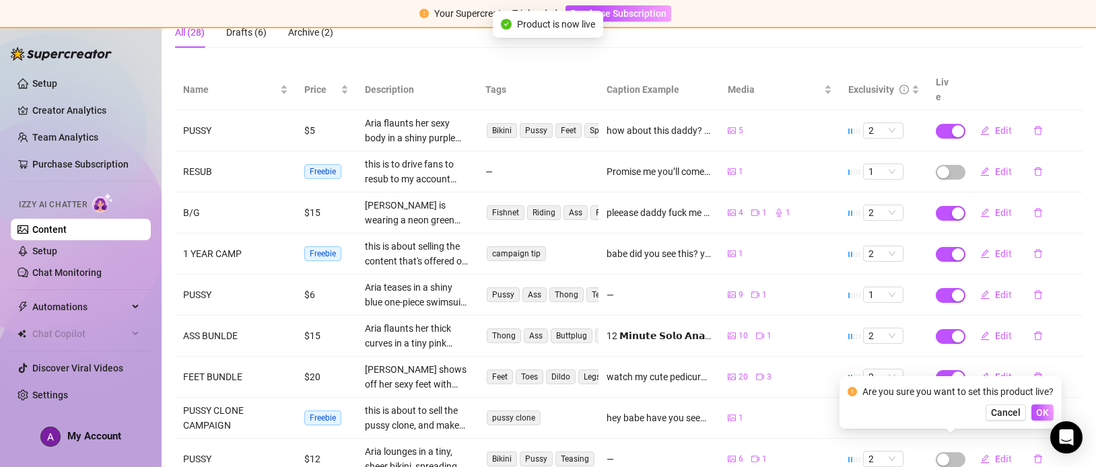
click at [1051, 411] on button "OK" at bounding box center [1042, 413] width 22 height 16
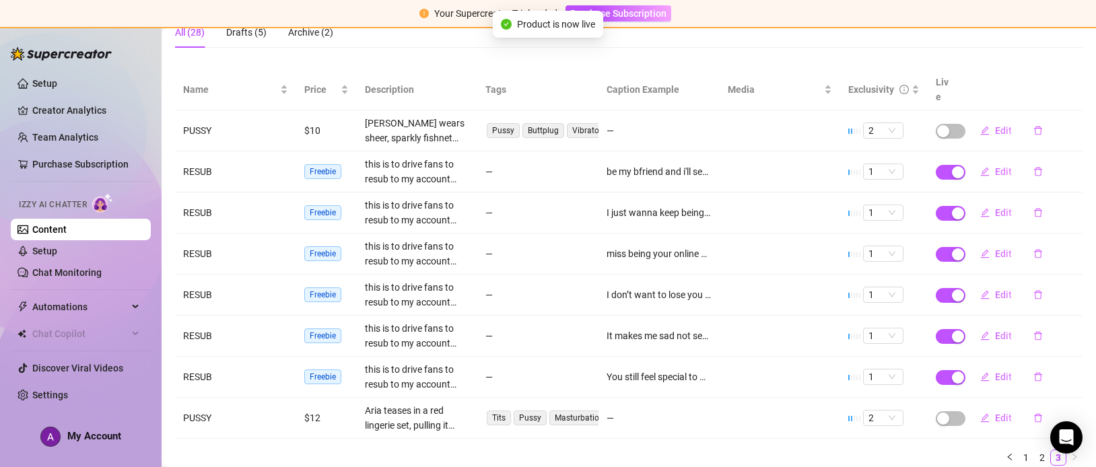
scroll to position [63, 0]
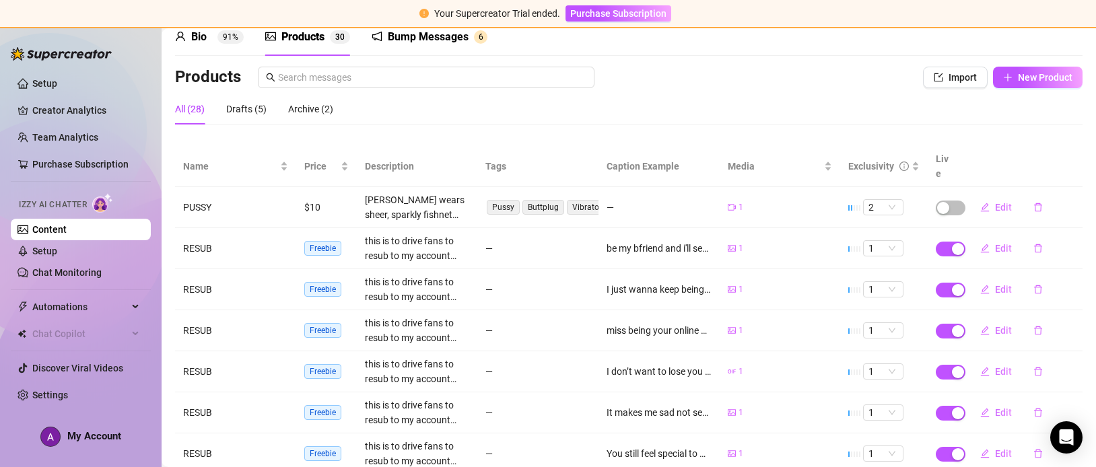
click at [961, 243] on div "button" at bounding box center [958, 249] width 12 height 12
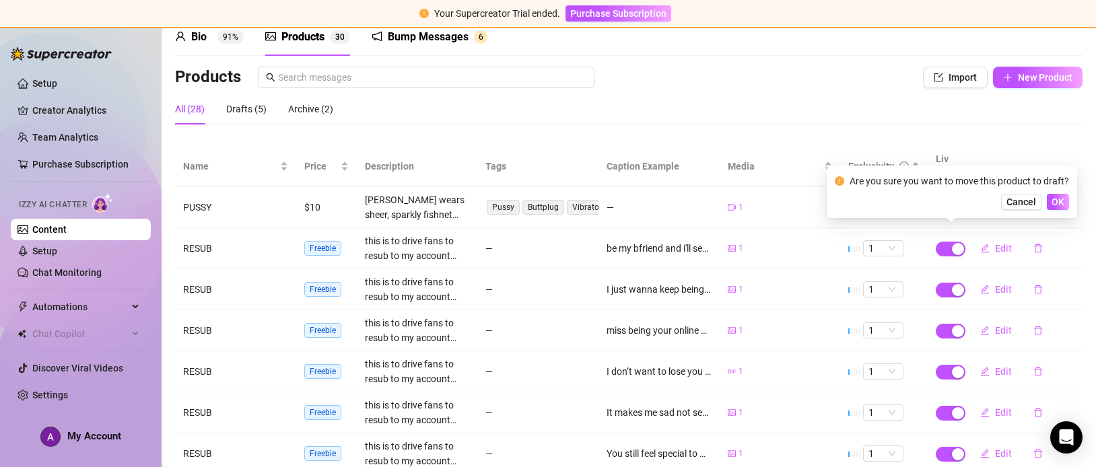
click at [1067, 200] on button "OK" at bounding box center [1058, 202] width 22 height 16
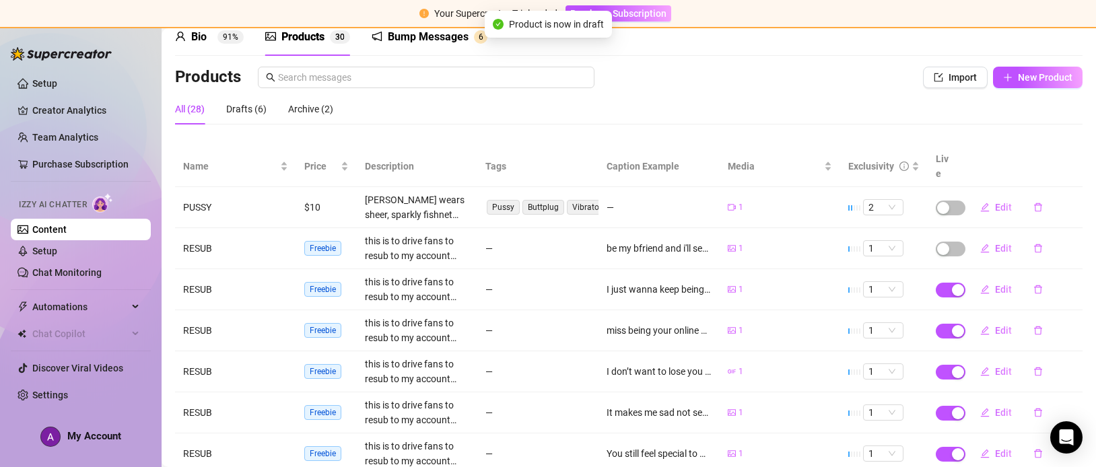
click at [974, 283] on button "Edit" at bounding box center [995, 290] width 53 height 22
type textarea "I just wanna keep being your gf 🥺 rejoin and I’ll send you my private sextape, …"
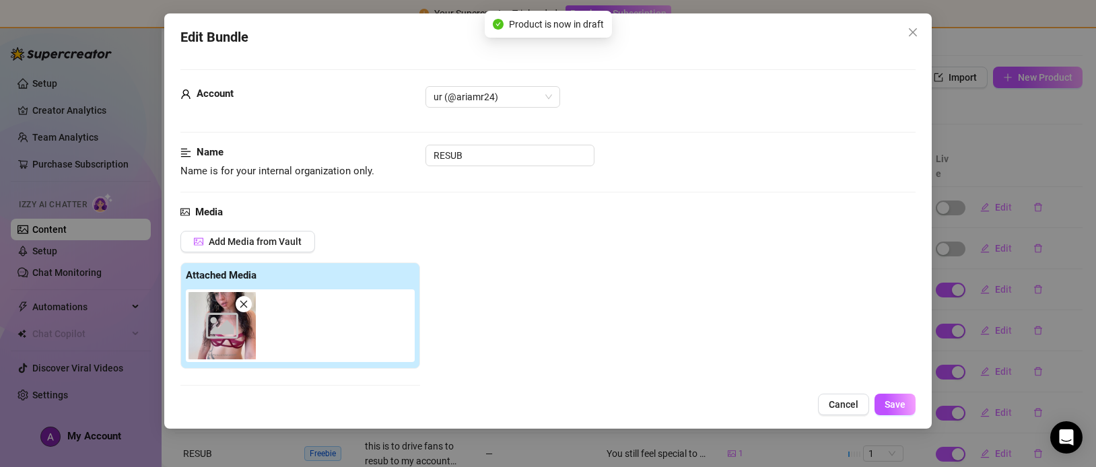
click at [1084, 324] on div "Edit Bundle Account ur (@ariamr24) Name Name is for your internal organization …" at bounding box center [548, 233] width 1096 height 467
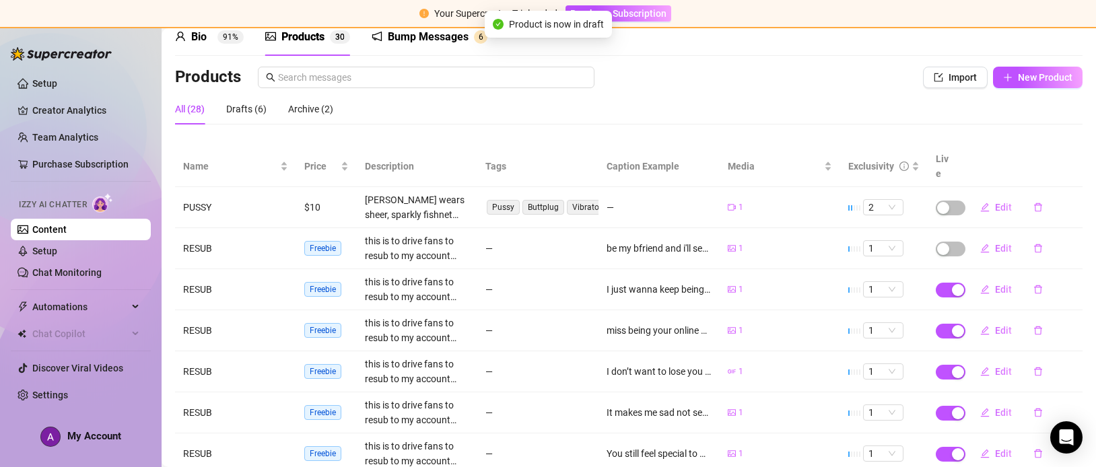
click at [952, 284] on div "button" at bounding box center [958, 290] width 12 height 12
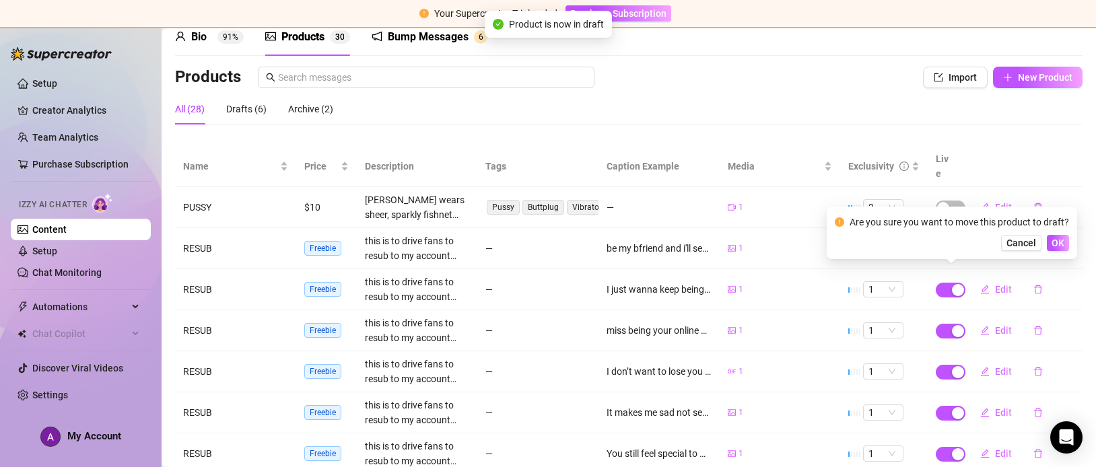
click at [1064, 239] on button "OK" at bounding box center [1058, 243] width 22 height 16
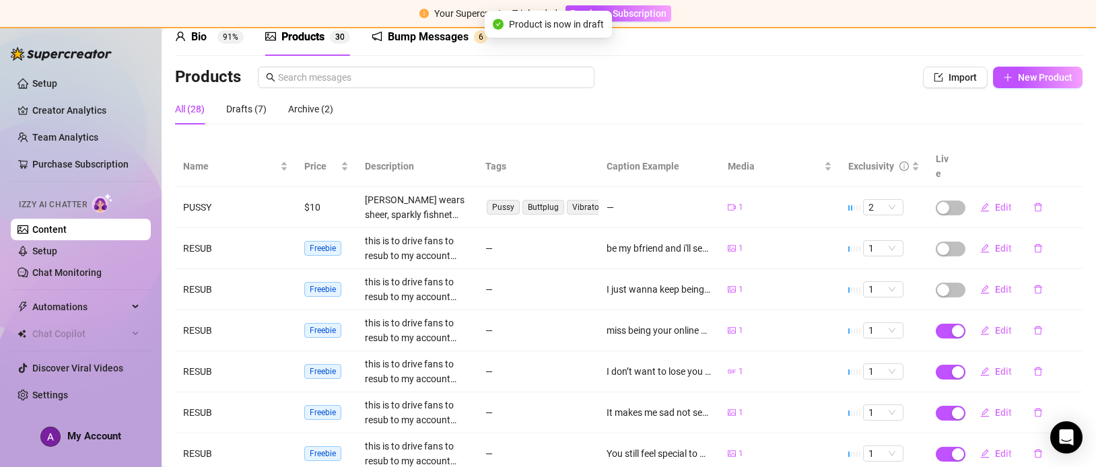
click at [952, 325] on div "button" at bounding box center [958, 331] width 12 height 12
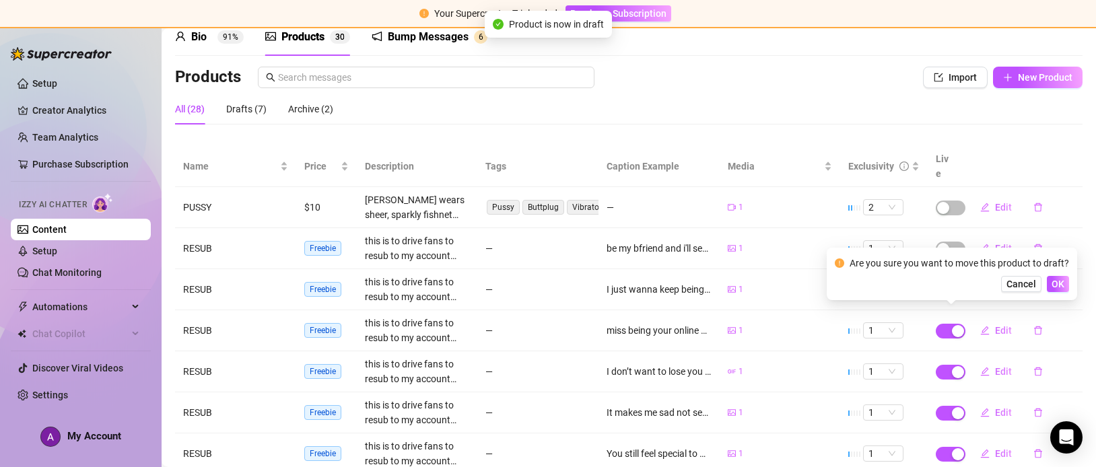
click at [1067, 281] on button "OK" at bounding box center [1058, 284] width 22 height 16
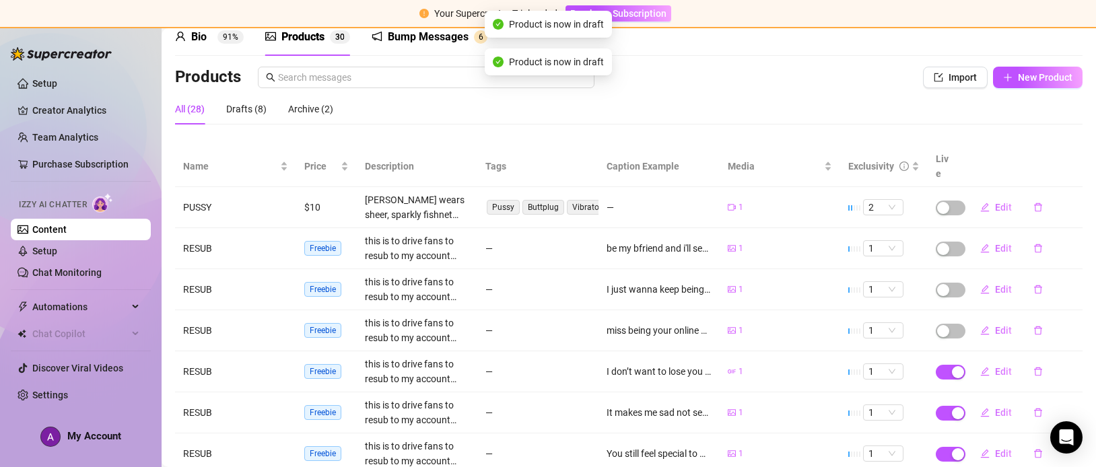
click at [958, 366] on div "button" at bounding box center [958, 372] width 12 height 12
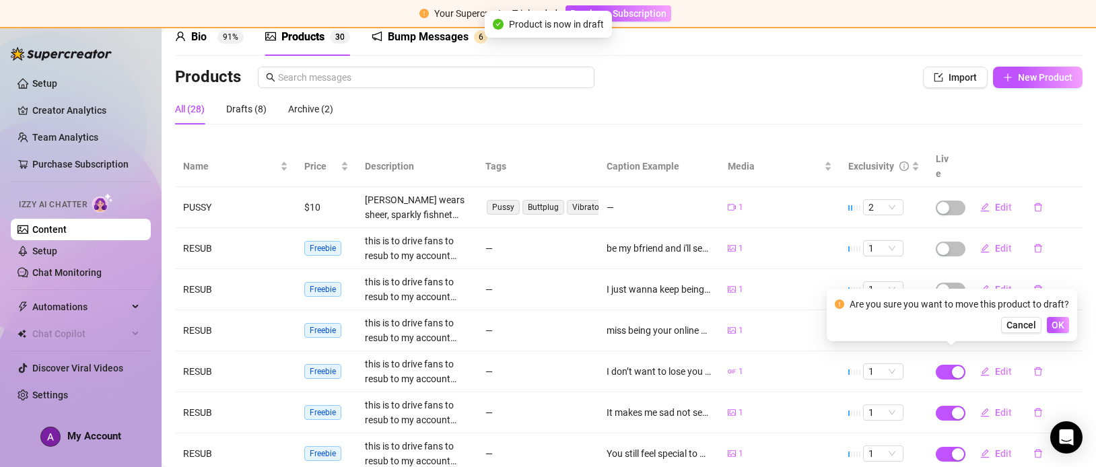
click at [1064, 323] on button "OK" at bounding box center [1058, 325] width 22 height 16
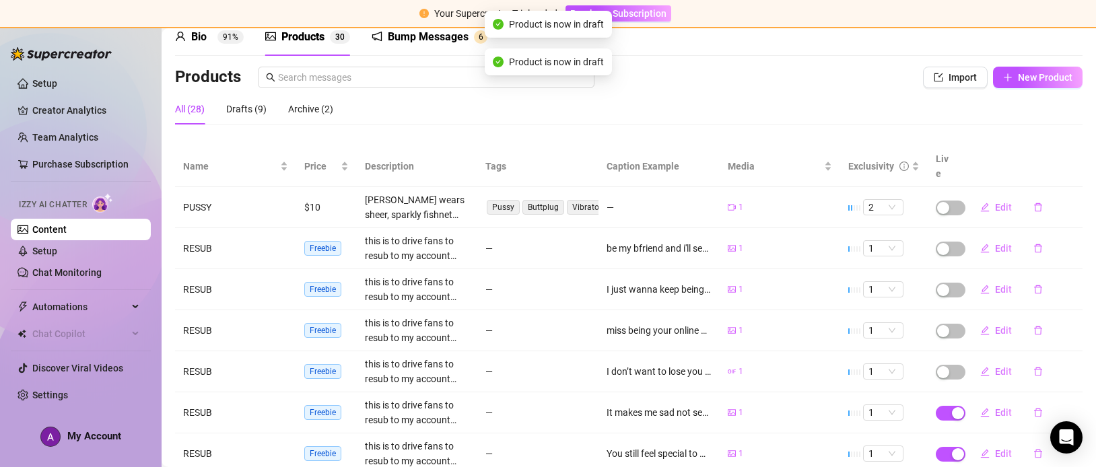
click at [958, 407] on div "button" at bounding box center [958, 413] width 12 height 12
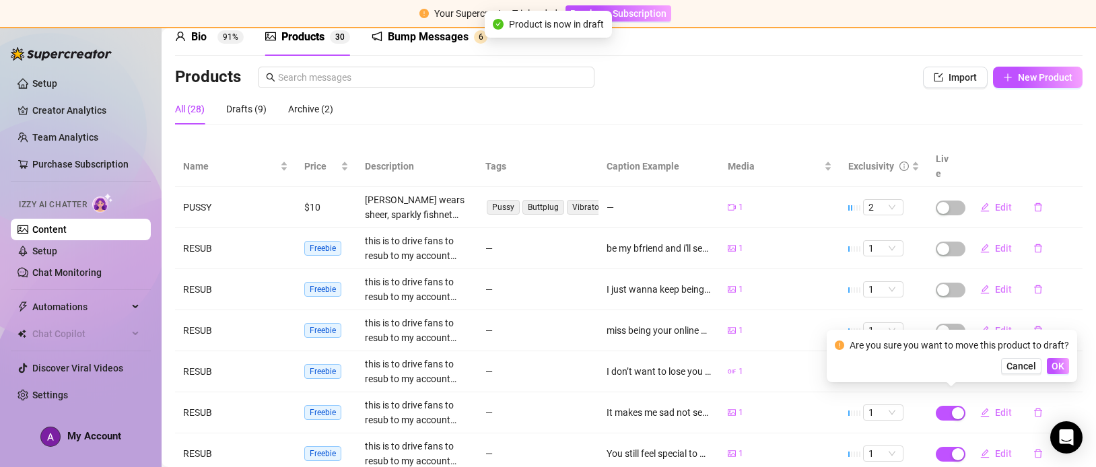
click at [1066, 369] on button "OK" at bounding box center [1058, 366] width 22 height 16
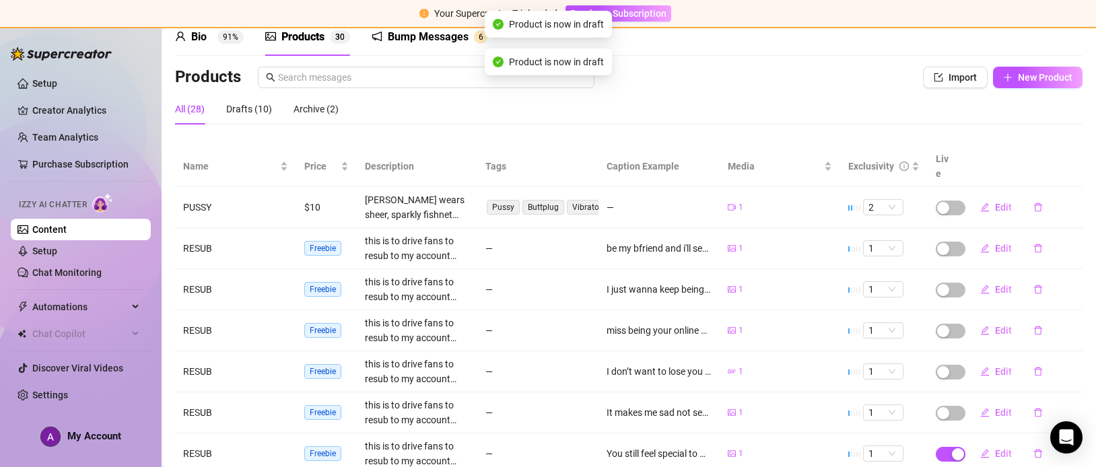
click at [957, 448] on div "button" at bounding box center [958, 454] width 12 height 12
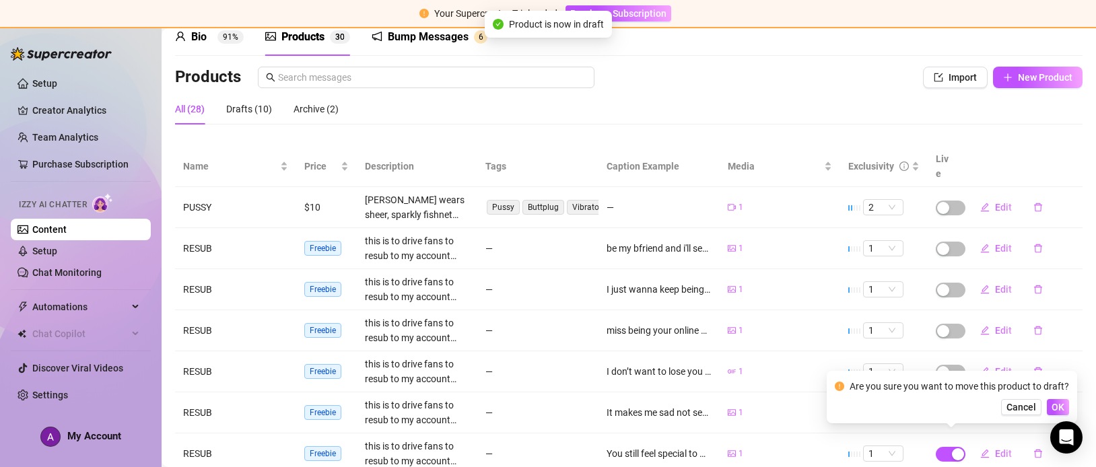
click at [1063, 411] on button "OK" at bounding box center [1058, 407] width 22 height 16
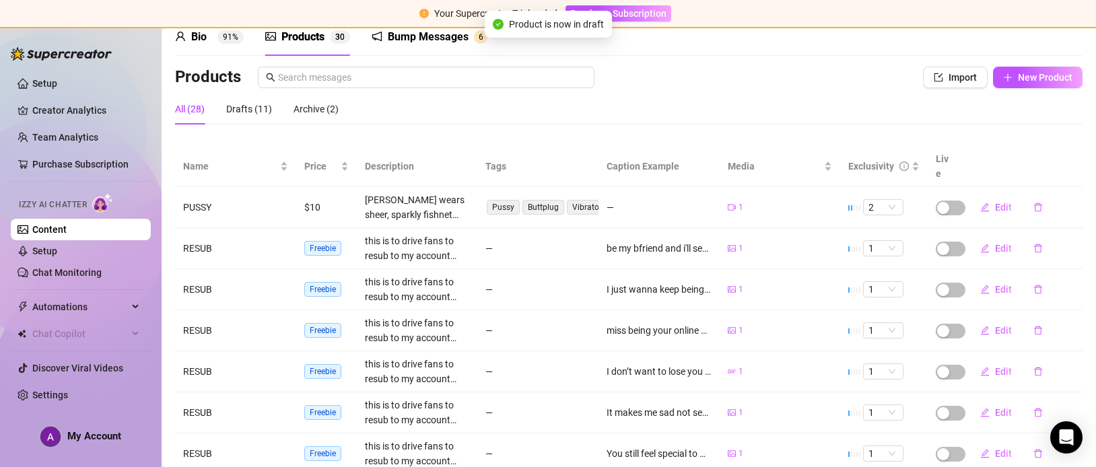
click at [1049, 445] on button "OK" at bounding box center [1042, 448] width 22 height 16
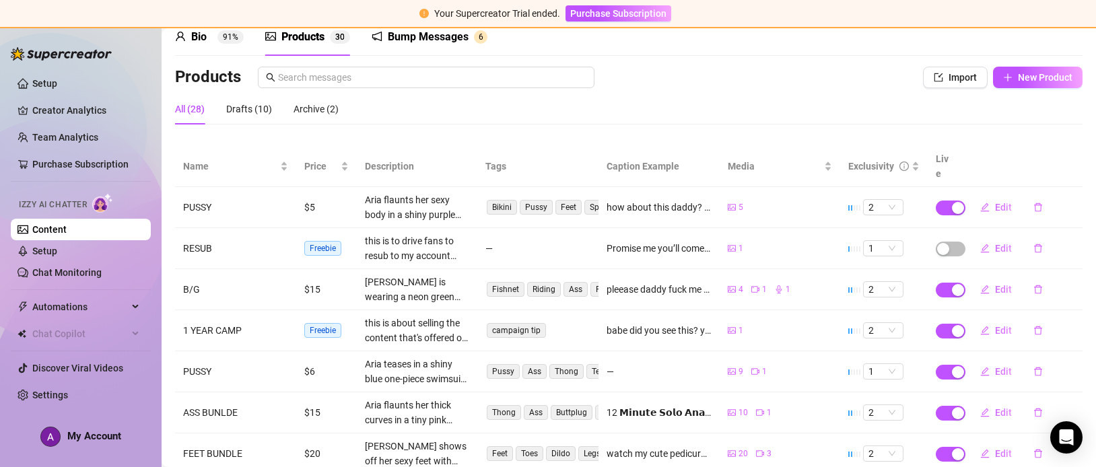
click at [88, 267] on link "Chat Monitoring" at bounding box center [66, 272] width 69 height 11
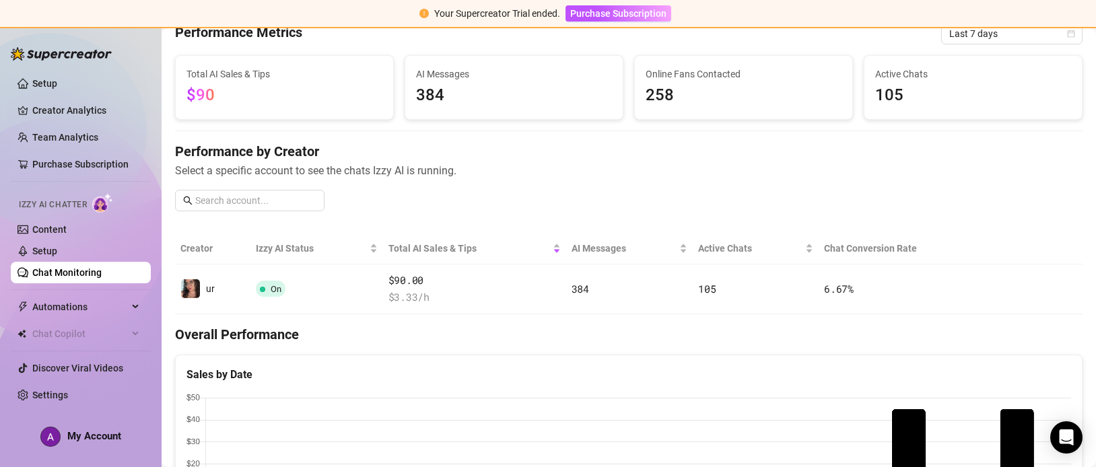
click at [102, 267] on link "Chat Monitoring" at bounding box center [66, 272] width 69 height 11
click at [57, 252] on link "Setup" at bounding box center [44, 251] width 25 height 11
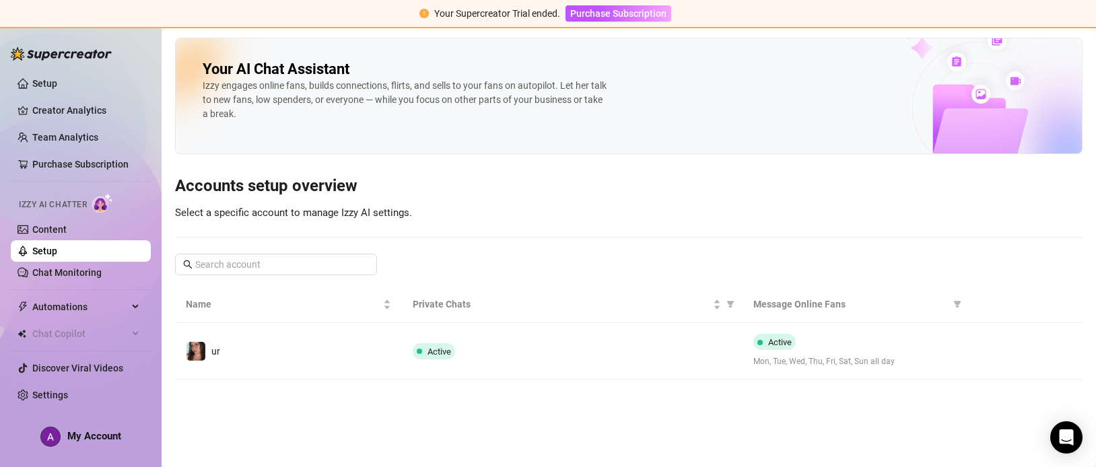
click at [998, 355] on button "button" at bounding box center [991, 352] width 22 height 22
